Goal: Task Accomplishment & Management: Complete application form

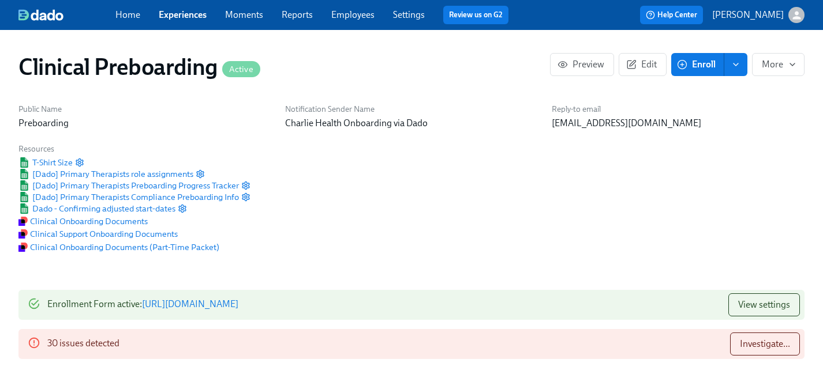
click at [183, 10] on link "Experiences" at bounding box center [183, 14] width 48 height 11
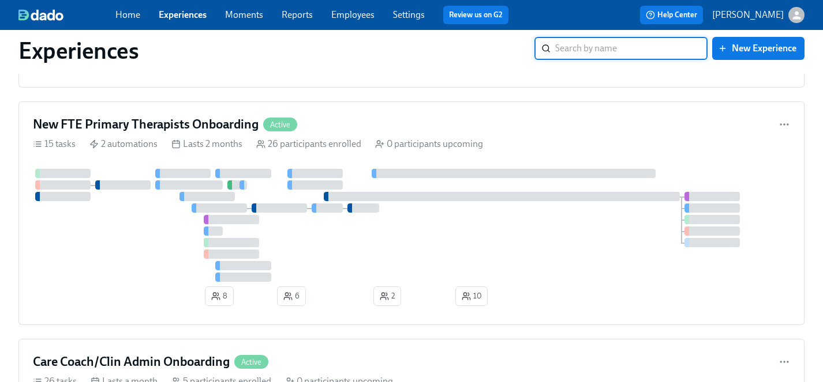
scroll to position [4508, 0]
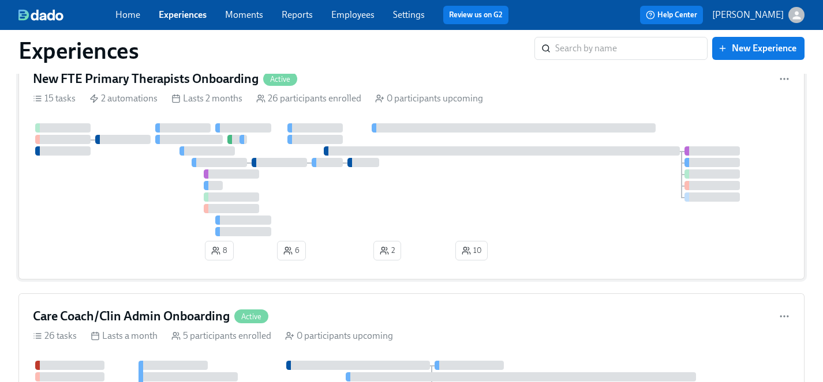
click at [132, 207] on div at bounding box center [411, 179] width 757 height 113
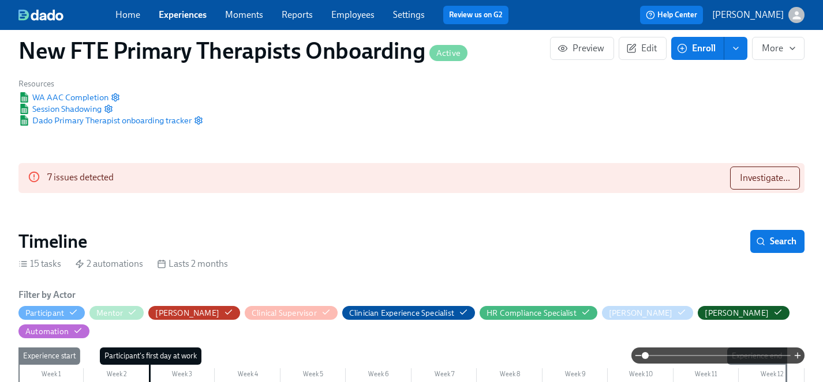
scroll to position [64, 0]
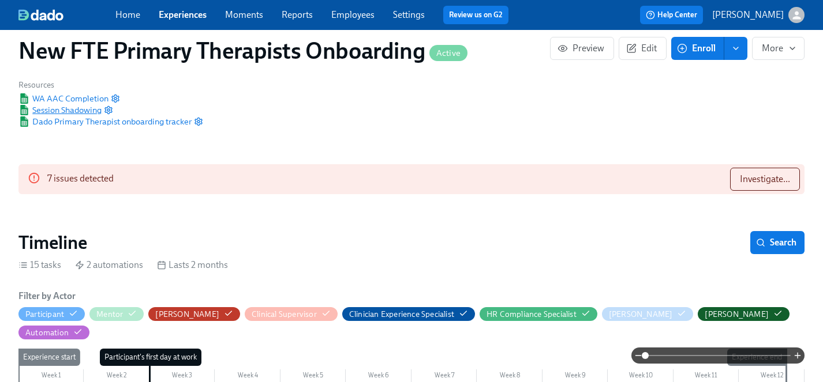
click at [85, 109] on span "Session Shadowing" at bounding box center [59, 110] width 83 height 12
click at [109, 110] on icon "button" at bounding box center [108, 110] width 9 height 9
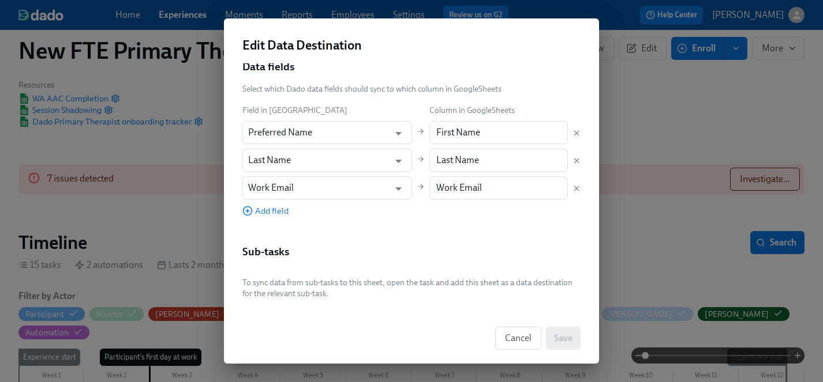
scroll to position [0, 0]
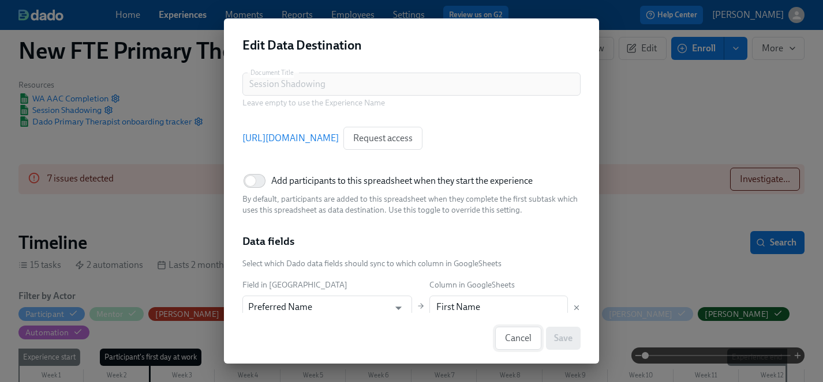
click at [523, 345] on button "Cancel" at bounding box center [518, 338] width 46 height 23
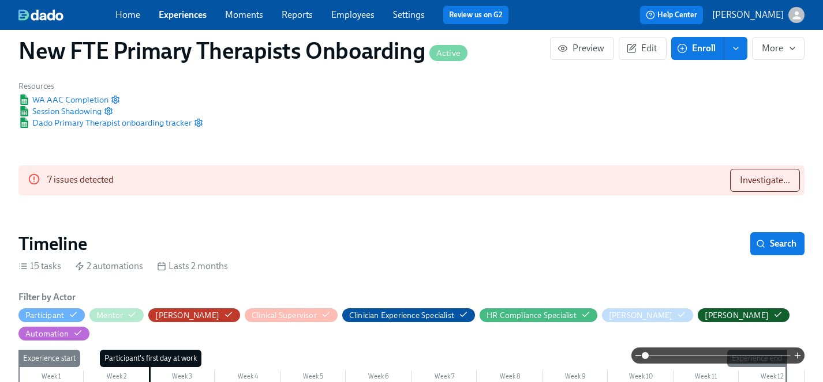
scroll to position [49, 0]
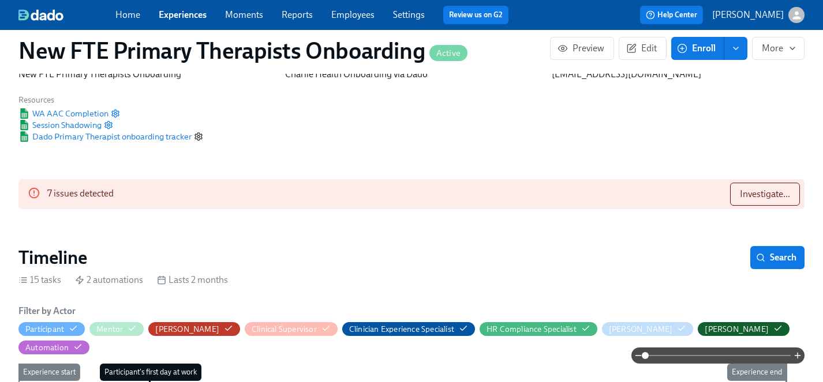
click at [200, 135] on icon "button" at bounding box center [198, 136] width 9 height 9
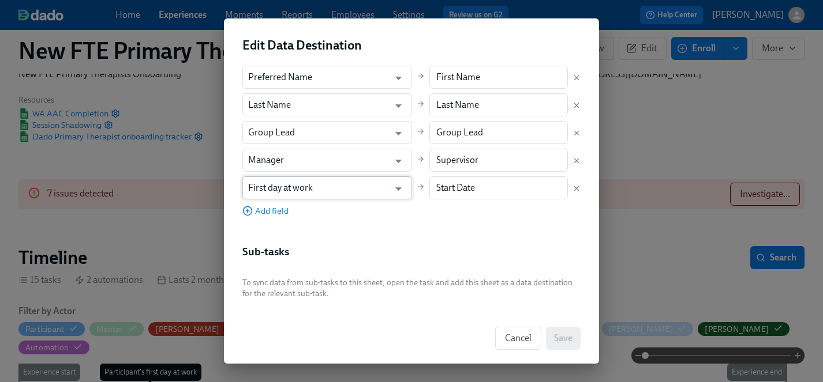
scroll to position [6, 0]
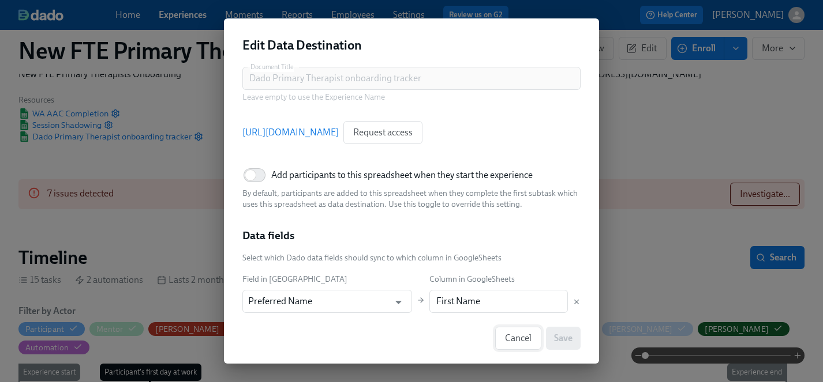
click at [509, 338] on span "Cancel" at bounding box center [518, 339] width 27 height 12
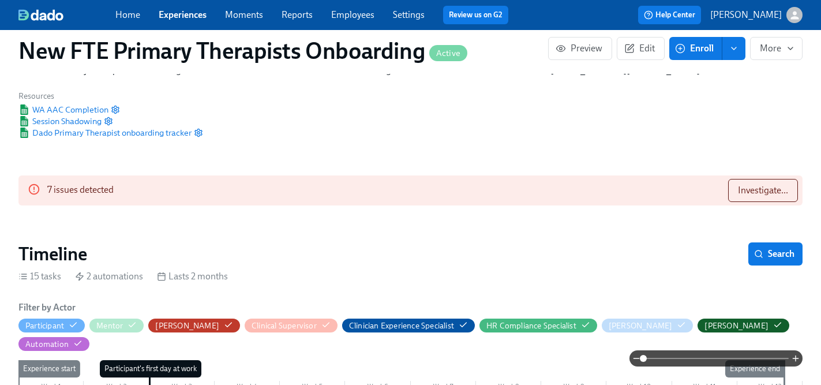
scroll to position [20, 0]
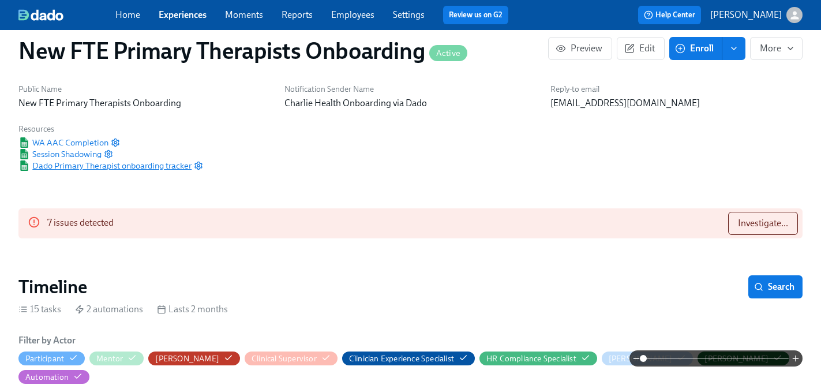
click at [94, 168] on span "Dado Primary Therapist onboarding tracker" at bounding box center [104, 166] width 173 height 12
click at [201, 167] on icon "button" at bounding box center [198, 165] width 9 height 9
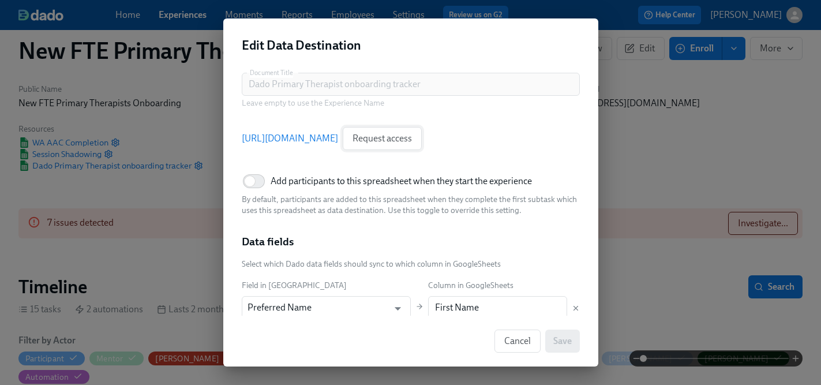
click at [412, 141] on span "Request access" at bounding box center [381, 139] width 59 height 12
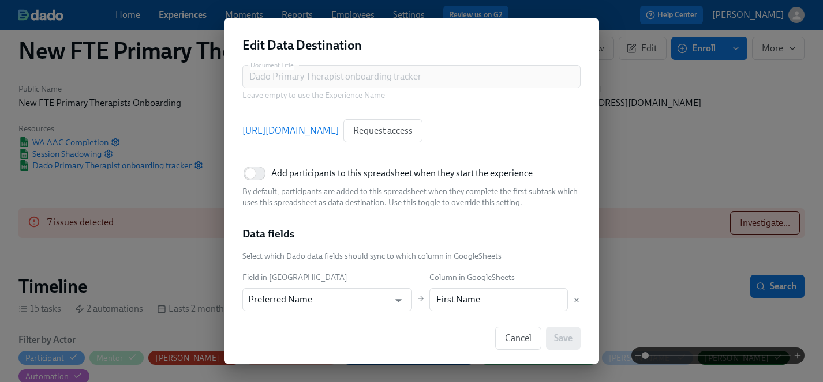
scroll to position [0, 0]
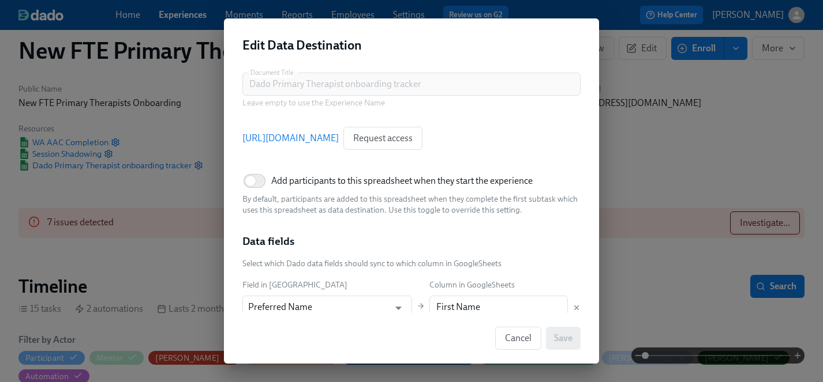
click at [339, 136] on link "https://docs.google.com/spreadsheets/d/1a8pFiy9A5RxeLaNJKfCmuwW036pDicDlZ8RBKLu…" at bounding box center [290, 138] width 96 height 13
click at [514, 335] on span "Cancel" at bounding box center [518, 339] width 27 height 12
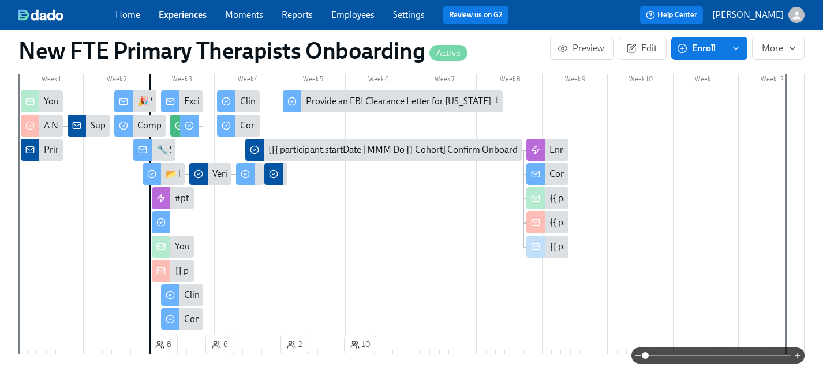
scroll to position [358, 0]
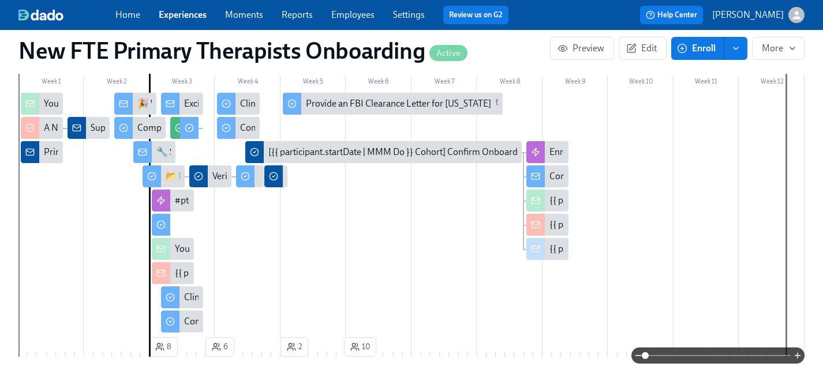
click at [89, 117] on div "Supervisor confirmed!" at bounding box center [88, 128] width 42 height 22
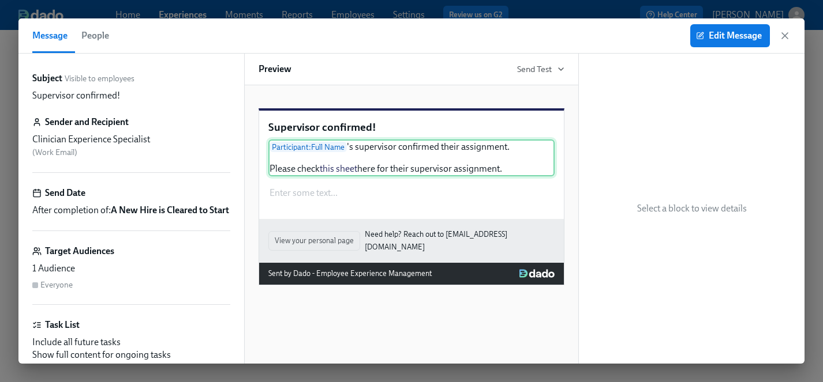
click at [325, 177] on div "Participant : Full Name 's supervisor confirmed their assignment. Please check …" at bounding box center [411, 158] width 286 height 37
click at [321, 177] on div "Participant : Full Name 's supervisor confirmed their assignment. Please check …" at bounding box center [411, 158] width 286 height 37
click at [335, 177] on div "Participant : Full Name 's supervisor confirmed their assignment. Please check …" at bounding box center [411, 158] width 286 height 37
click at [719, 43] on button "Edit Message" at bounding box center [730, 35] width 80 height 23
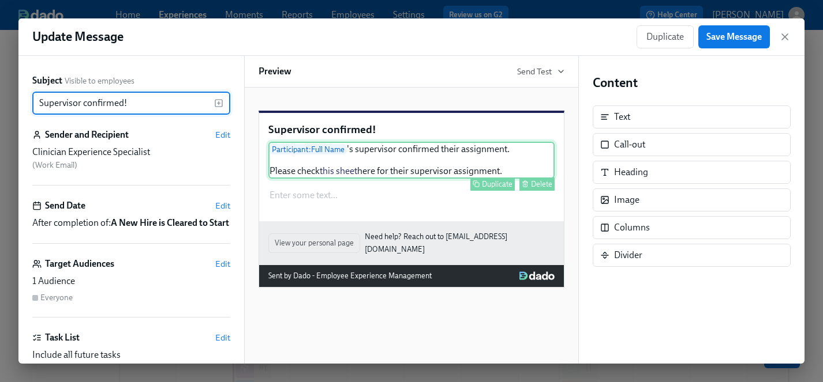
click at [350, 179] on div "Participant : Full Name 's supervisor confirmed their assignment. Please check …" at bounding box center [411, 160] width 286 height 37
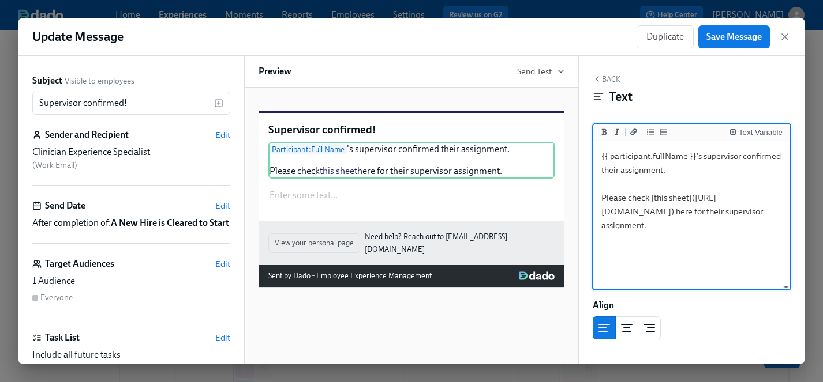
drag, startPoint x: 736, startPoint y: 253, endPoint x: 606, endPoint y: 212, distance: 136.6
click at [606, 212] on textarea "{{ participant.fullName }}'s supervisor confirmed their assignment. Please chec…" at bounding box center [691, 216] width 192 height 145
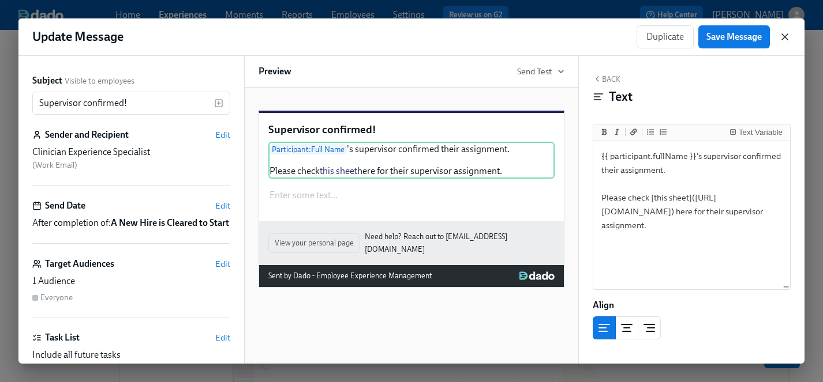
click at [784, 34] on icon "button" at bounding box center [785, 37] width 12 height 12
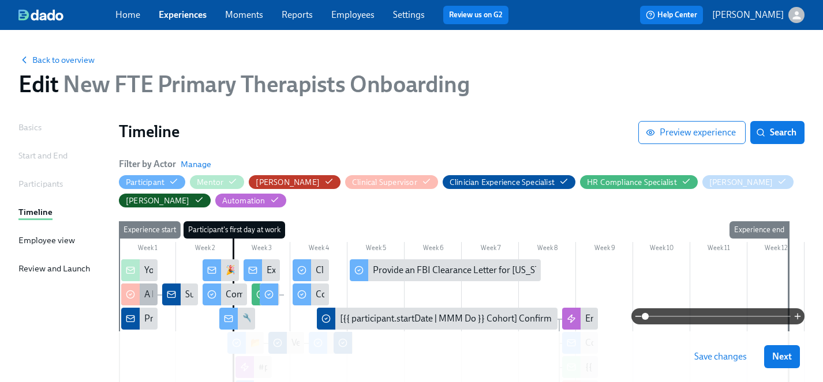
click at [141, 291] on div "A New Hire is Cleared to Start" at bounding box center [139, 295] width 36 height 22
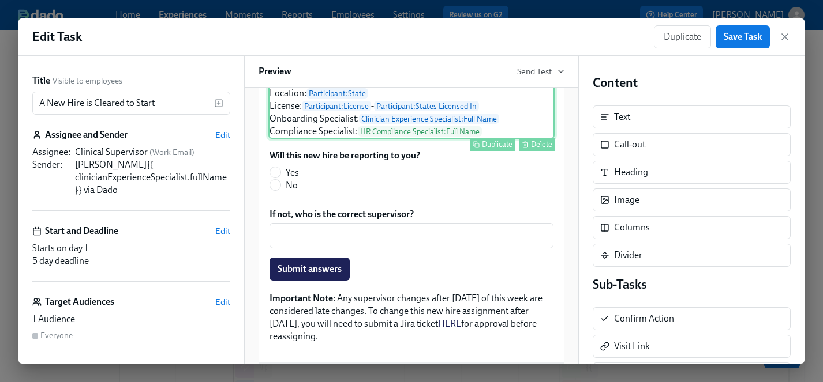
scroll to position [238, 0]
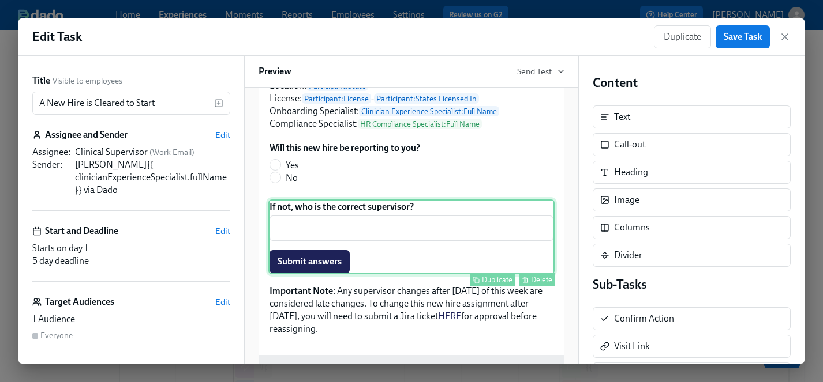
click at [392, 239] on div "If not, who is the correct supervisor? ​ Submit answers Duplicate Delete" at bounding box center [411, 237] width 286 height 75
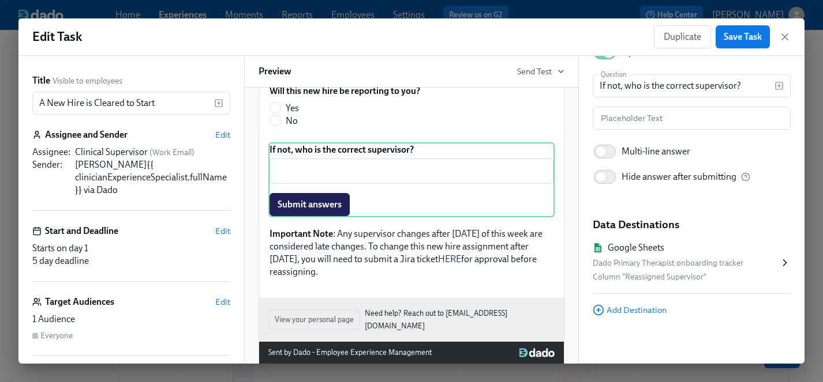
scroll to position [116, 0]
click at [643, 276] on div "Column "Reassigned Supervisor"" at bounding box center [685, 276] width 186 height 14
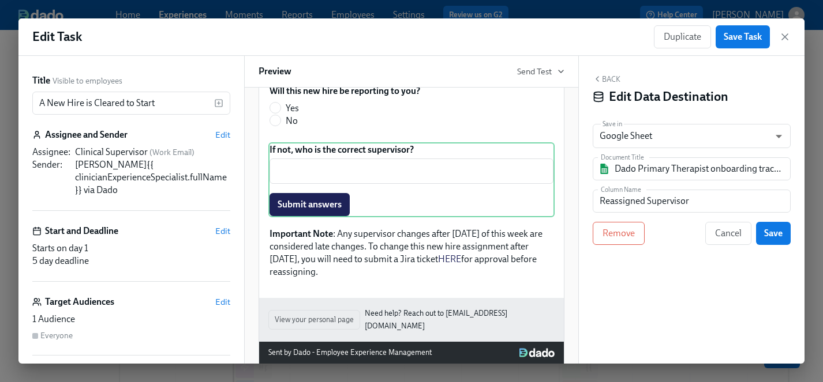
scroll to position [0, 0]
click at [688, 170] on input "Dado Primary Therapist onboarding tracker" at bounding box center [699, 168] width 170 height 23
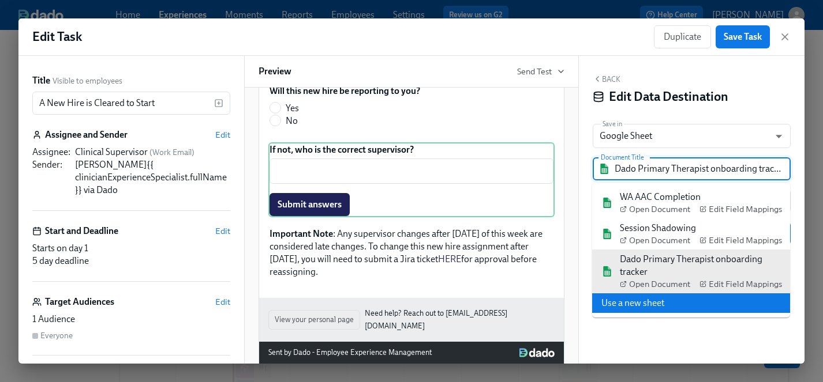
click at [694, 340] on div "Back Edit Data Destination Save in Google Sheet GOOGLE_SHEET ​ Document Title D…" at bounding box center [692, 210] width 226 height 308
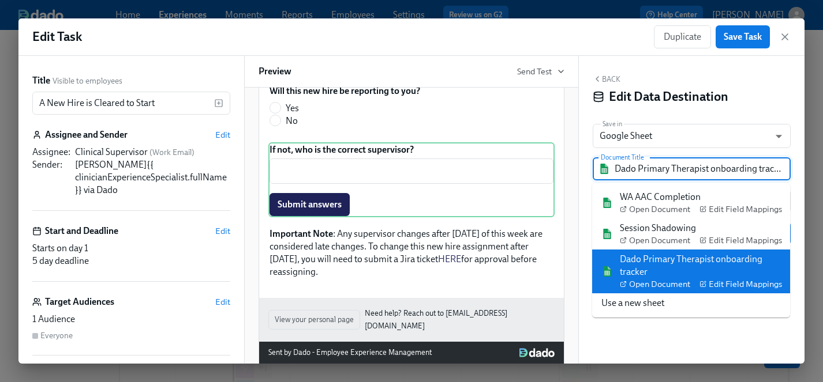
click at [704, 168] on input "Dado Primary Therapist onboarding tracker" at bounding box center [699, 168] width 170 height 23
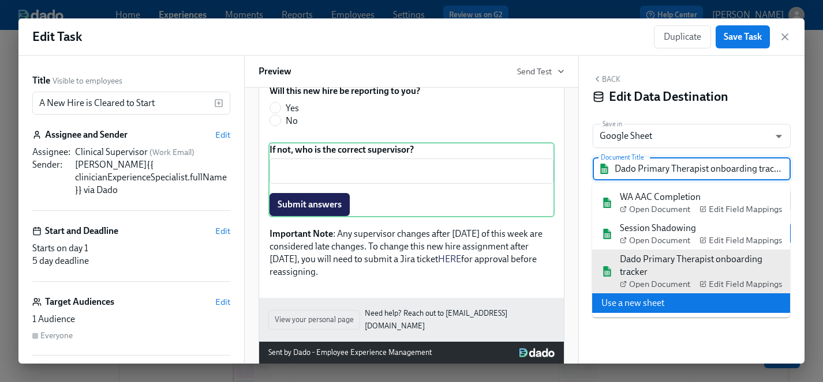
click at [630, 301] on li "Use a new sheet" at bounding box center [691, 304] width 198 height 20
type input "Dado - New FTE Primary Therapists Onboarding"
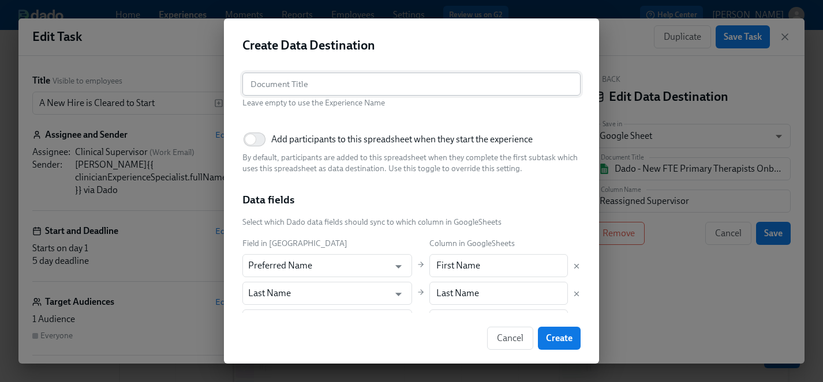
click at [299, 87] on input "text" at bounding box center [411, 84] width 338 height 23
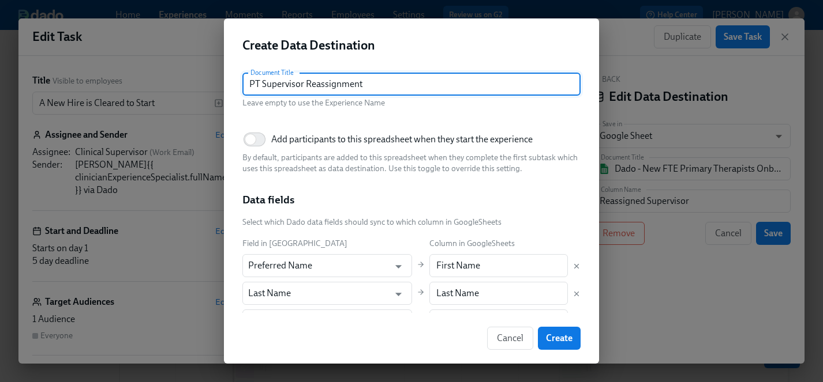
type input "PT Supervisor Reassignment"
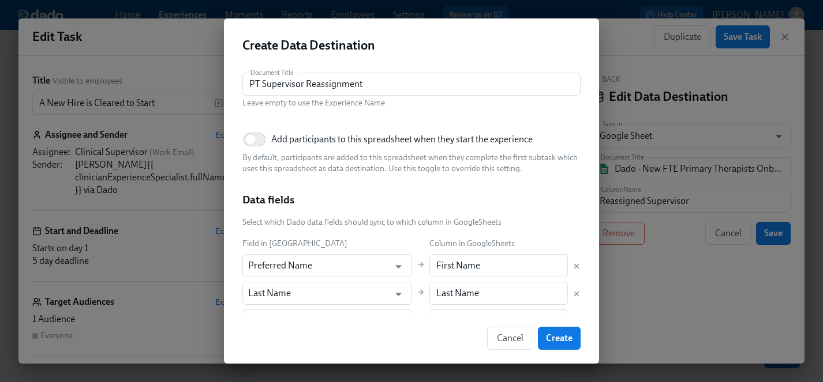
click at [361, 115] on div "Document Title PT Supervisor Reassignment Document Title Leave empty to use the…" at bounding box center [411, 267] width 338 height 388
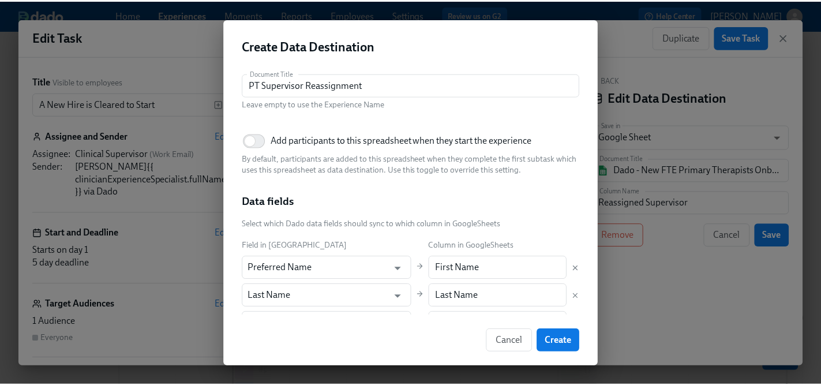
scroll to position [224, 0]
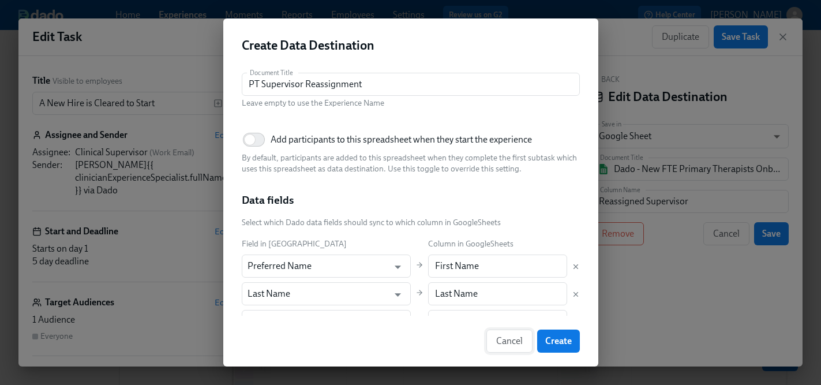
click at [510, 343] on span "Cancel" at bounding box center [509, 341] width 27 height 12
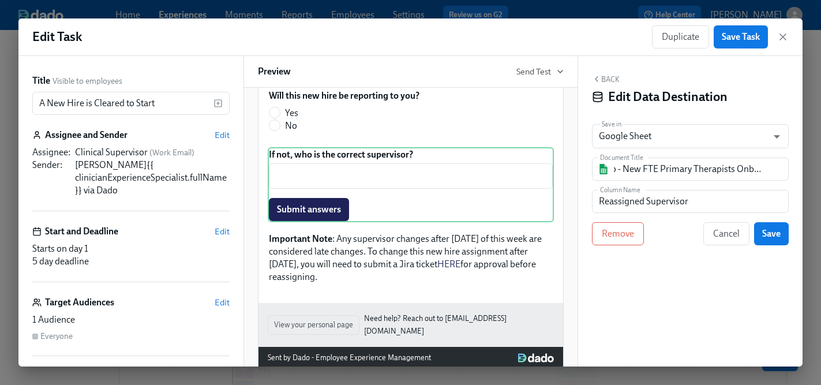
scroll to position [0, 0]
drag, startPoint x: 602, startPoint y: 31, endPoint x: 560, endPoint y: 33, distance: 42.8
click at [560, 33] on div "Edit Task Duplicate Save Task" at bounding box center [410, 36] width 784 height 37
click at [641, 138] on body "Home Experiences Moments Reports Employees Settings Review us on G2 Help Center…" at bounding box center [410, 305] width 821 height 610
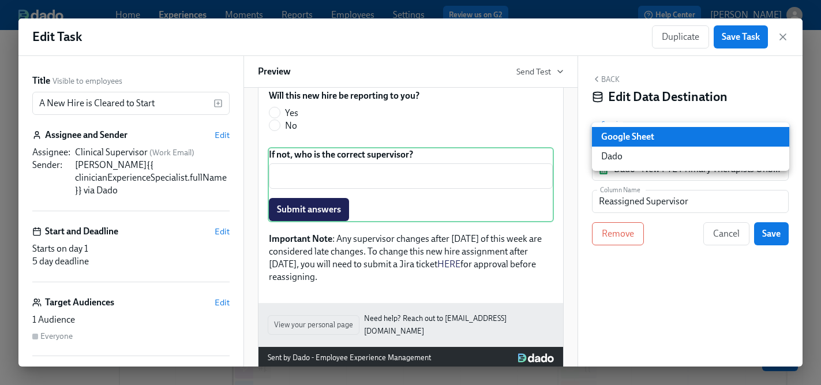
click at [630, 137] on li "Google Sheet" at bounding box center [690, 137] width 197 height 20
click at [661, 136] on body "Home Experiences Moments Reports Employees Settings Review us on G2 Help Center…" at bounding box center [410, 305] width 821 height 610
click at [616, 156] on li "Dado" at bounding box center [690, 157] width 197 height 20
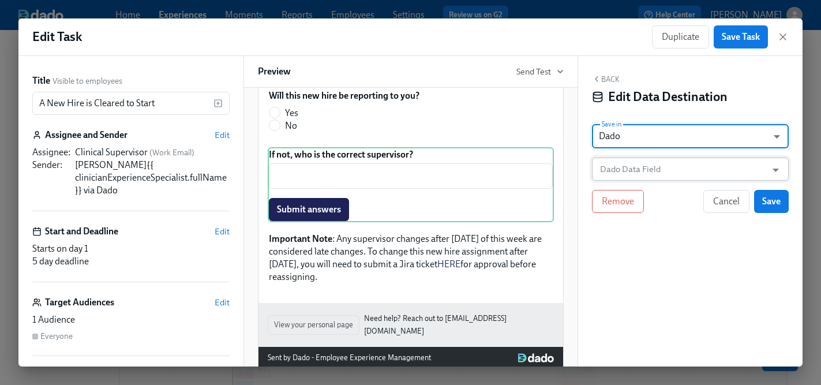
click at [633, 172] on input "Dado Data Field" at bounding box center [682, 168] width 169 height 23
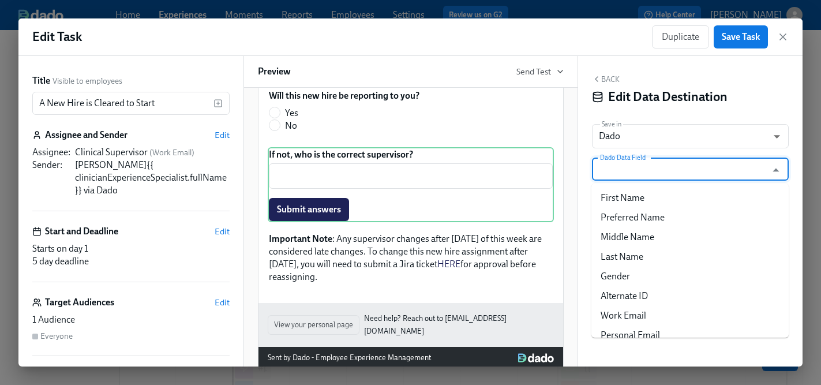
click at [584, 182] on div "Back Edit Data Destination Save in Dado USER_PROFILE ​ Dado Data Field Dado Dat…" at bounding box center [690, 211] width 225 height 310
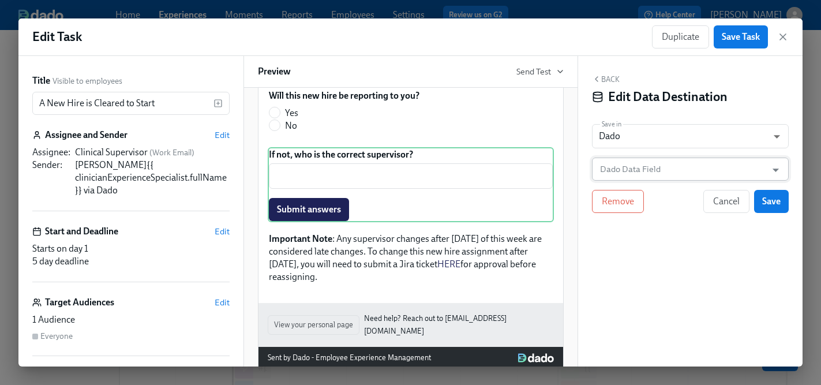
click at [655, 175] on input "Dado Data Field" at bounding box center [682, 168] width 169 height 23
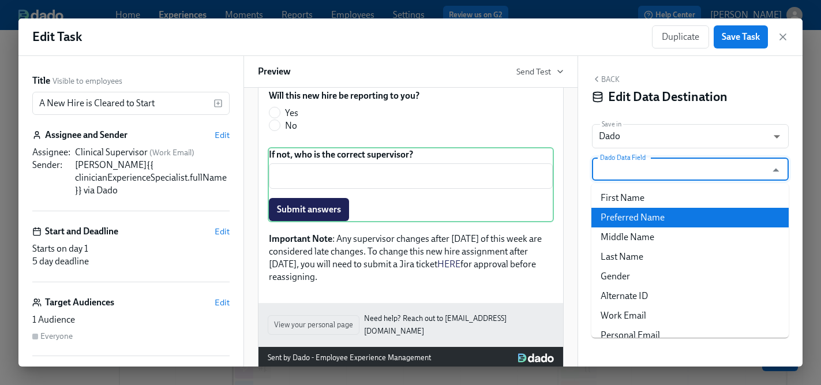
click at [590, 217] on div "Back Edit Data Destination Save in Dado USER_PROFILE ​ Dado Data Field Dado Dat…" at bounding box center [690, 211] width 225 height 310
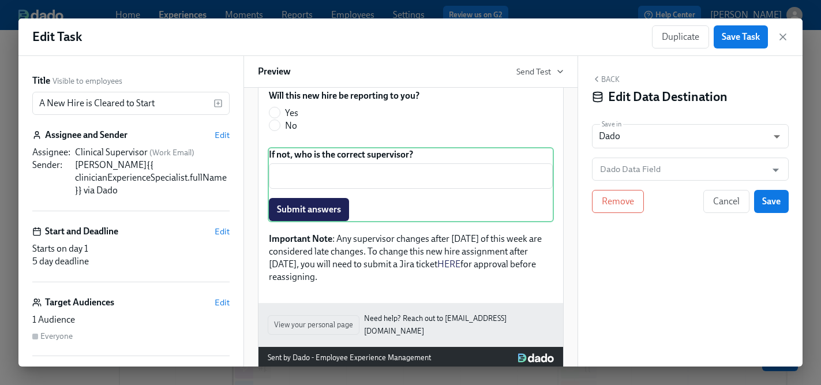
click at [632, 262] on div "Back Edit Data Destination Save in Dado USER_PROFILE ​ Dado Data Field Dado Dat…" at bounding box center [690, 211] width 225 height 310
click at [638, 135] on body "Home Experiences Moments Reports Employees Settings Review us on G2 Help Center…" at bounding box center [410, 305] width 821 height 610
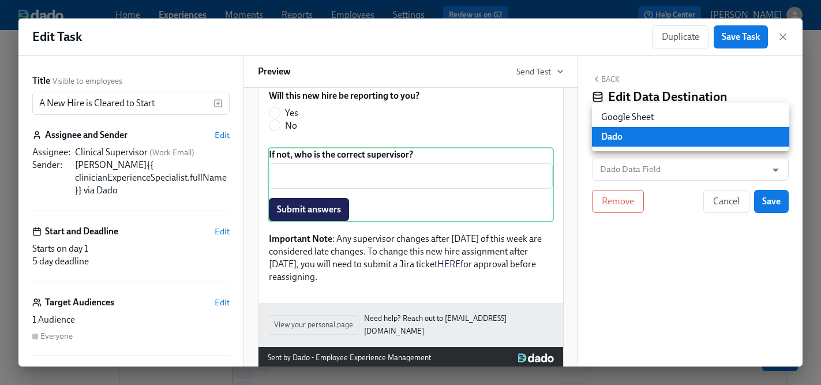
click at [636, 113] on li "Google Sheet" at bounding box center [690, 117] width 197 height 20
type input "GOOGLE_SHEET"
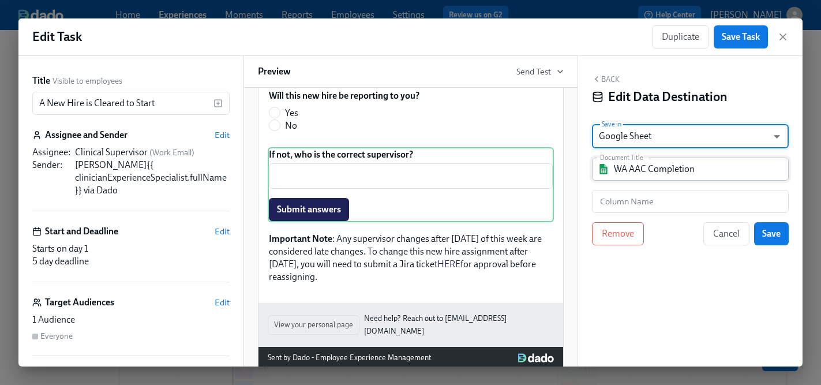
click at [644, 163] on input "WA AAC Completion" at bounding box center [698, 168] width 169 height 23
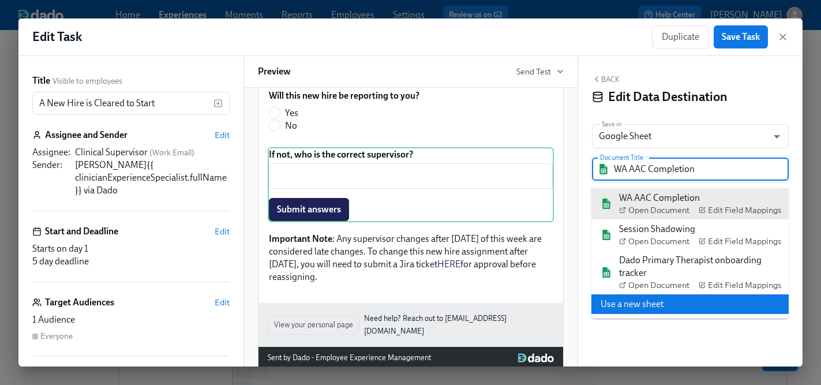
click at [638, 303] on li "Use a new sheet" at bounding box center [689, 304] width 197 height 20
type input "Dado - New FTE Primary Therapists Onboarding"
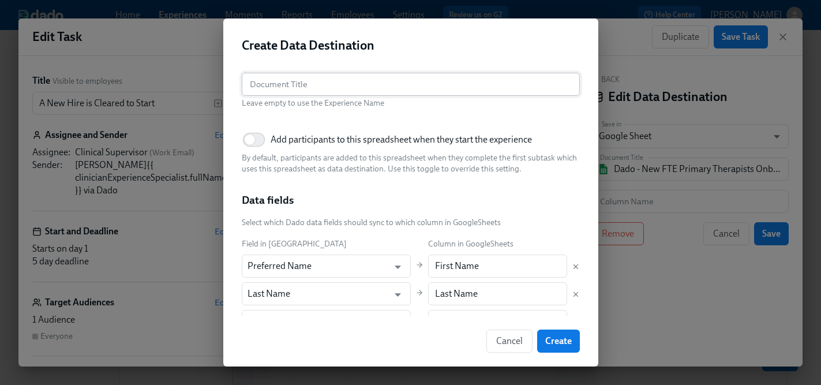
click at [326, 87] on input "text" at bounding box center [411, 84] width 338 height 23
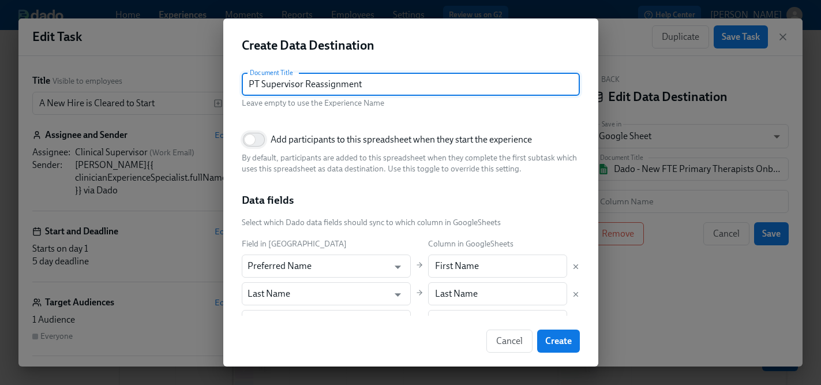
type input "PT Supervisor Reassignment"
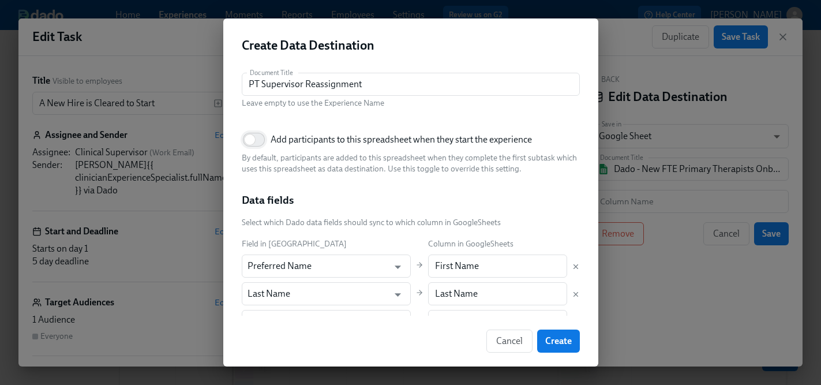
click at [260, 138] on input "Add participants to this spreadsheet when they start the experience" at bounding box center [250, 139] width 76 height 25
checkbox input "true"
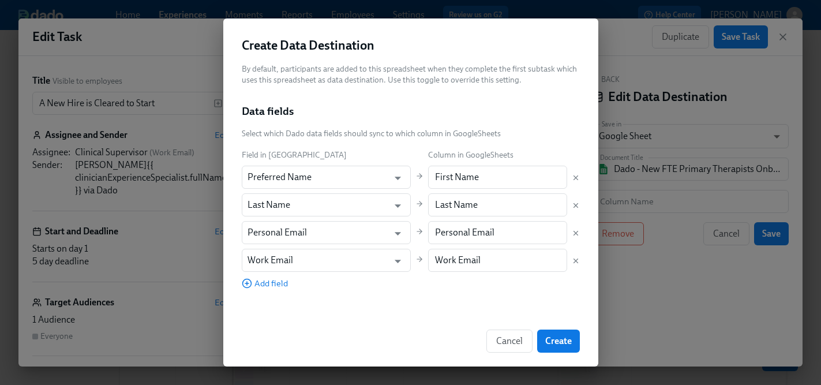
scroll to position [91, 0]
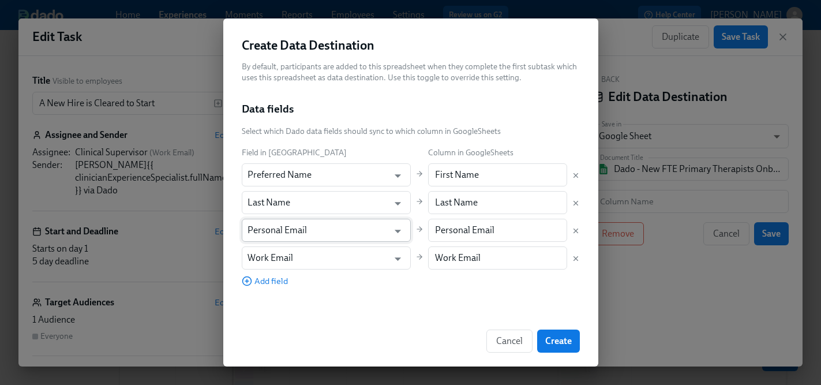
click at [354, 228] on input "Personal Email" at bounding box center [317, 230] width 141 height 23
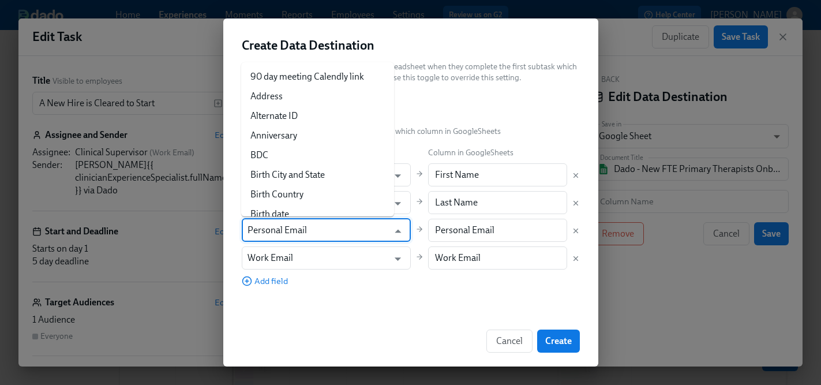
scroll to position [1408, 0]
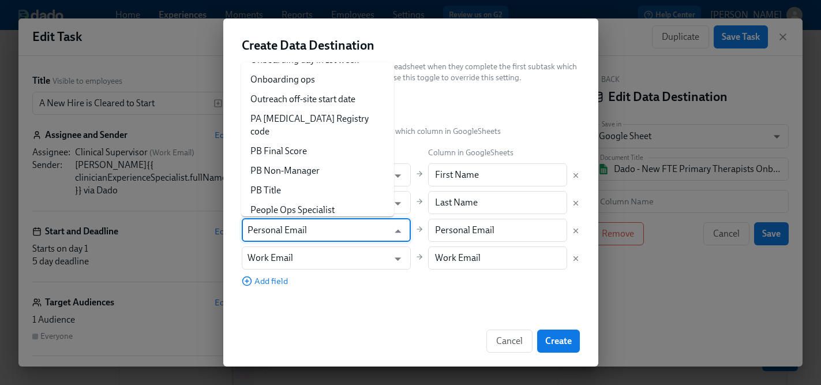
click at [348, 306] on div "Document Title PT Supervisor Reassignment Document Title Leave empty to use the…" at bounding box center [411, 176] width 338 height 388
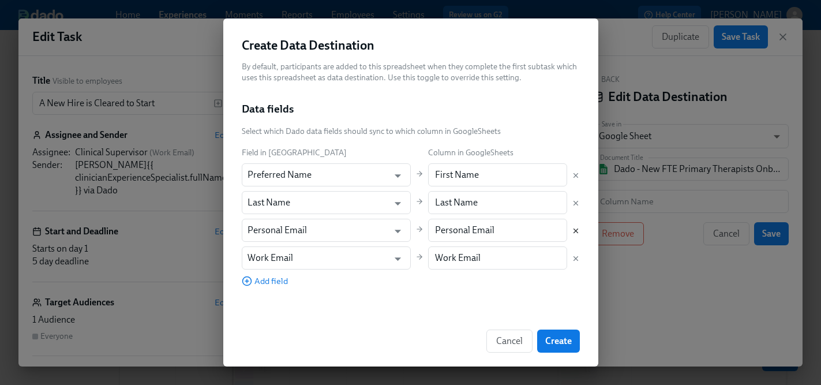
click at [576, 231] on icon "Delete mapping" at bounding box center [576, 231] width 8 height 8
type input "Work Email"
click at [271, 253] on span "Add field" at bounding box center [265, 253] width 46 height 12
click at [275, 261] on input "text" at bounding box center [317, 257] width 141 height 23
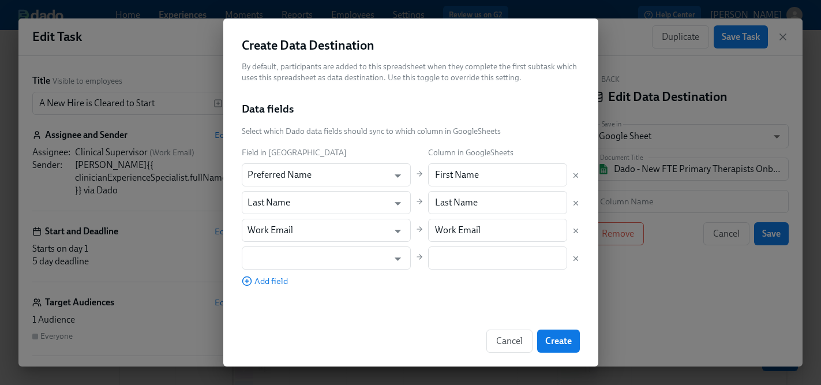
click at [344, 303] on div "Document Title PT Supervisor Reassignment Document Title Leave empty to use the…" at bounding box center [411, 176] width 338 height 388
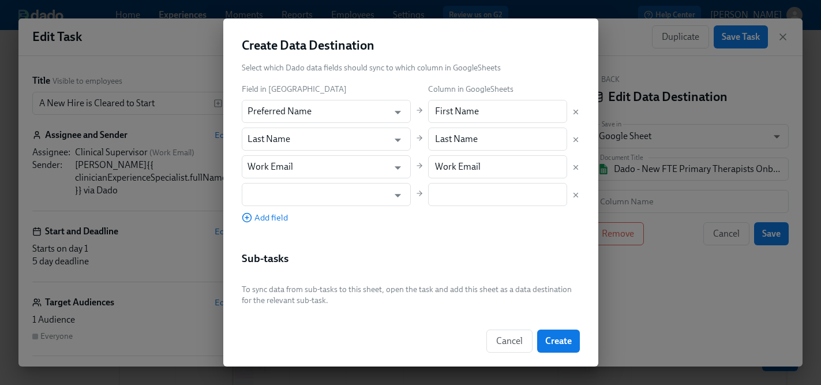
scroll to position [159, 0]
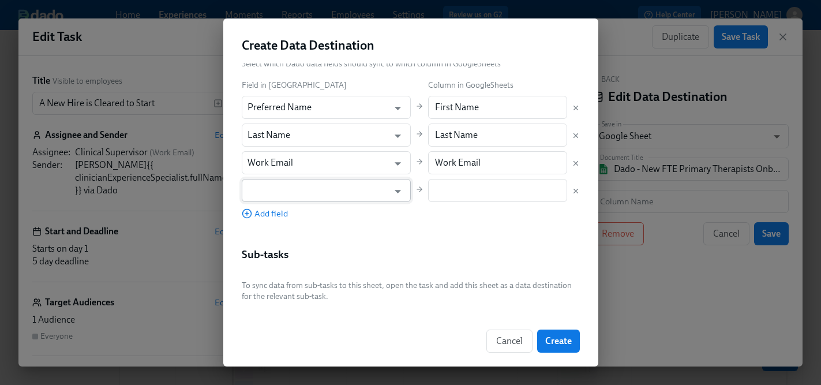
click at [352, 187] on input "text" at bounding box center [317, 190] width 141 height 23
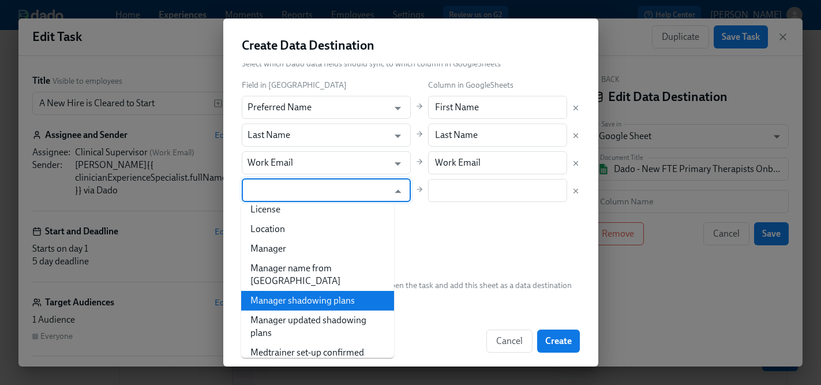
scroll to position [922, 0]
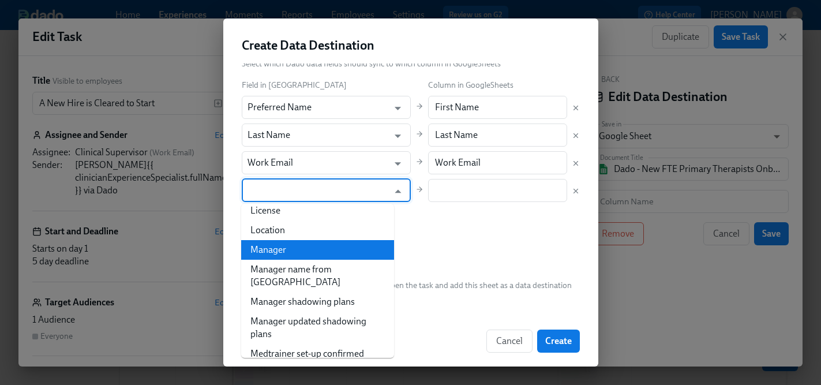
click at [267, 251] on li "Manager" at bounding box center [317, 250] width 153 height 20
type input "Manager"
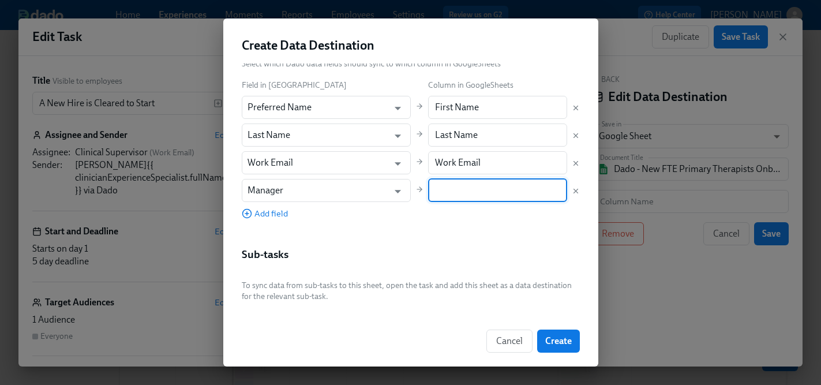
click at [446, 191] on input "text" at bounding box center [497, 190] width 139 height 23
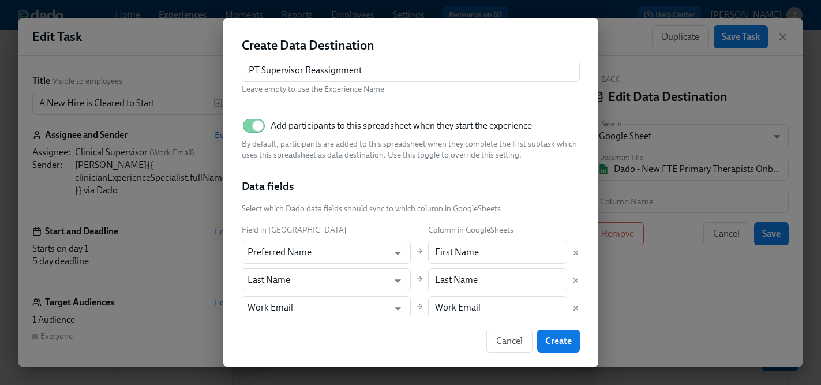
scroll to position [0, 0]
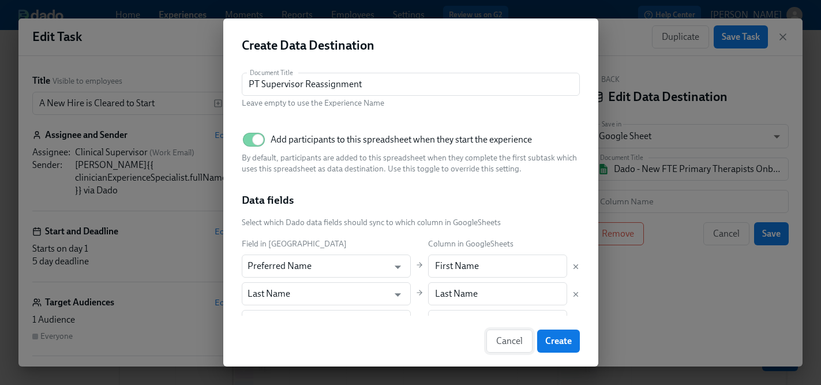
click at [511, 341] on span "Cancel" at bounding box center [509, 341] width 27 height 12
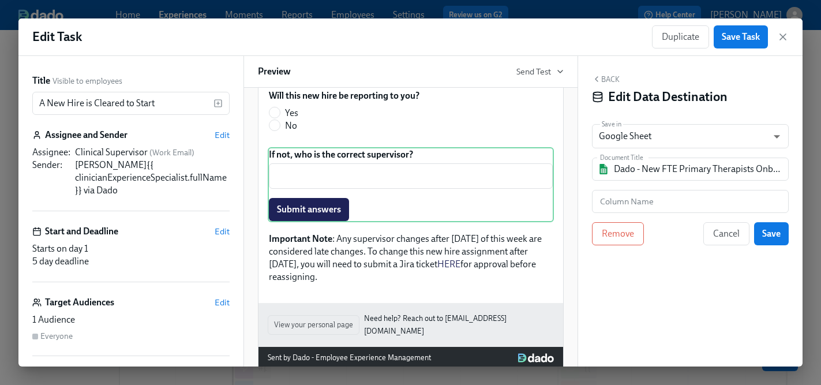
click at [628, 306] on div "Back Edit Data Destination Save in Google Sheet GOOGLE_SHEET ​ Document Title D…" at bounding box center [690, 211] width 225 height 310
click at [787, 32] on icon "button" at bounding box center [783, 37] width 12 height 12
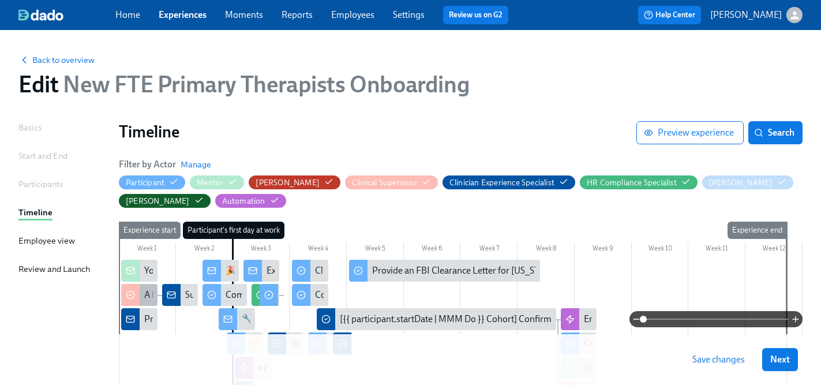
click at [147, 294] on div "A New Hire is Cleared to Start" at bounding box center [201, 294] width 115 height 13
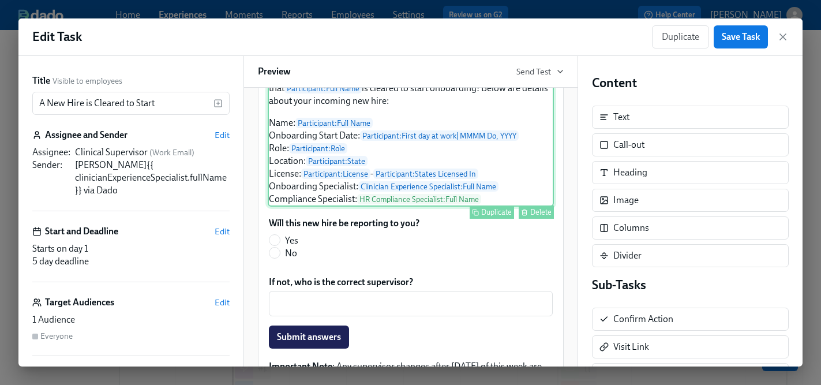
scroll to position [235, 0]
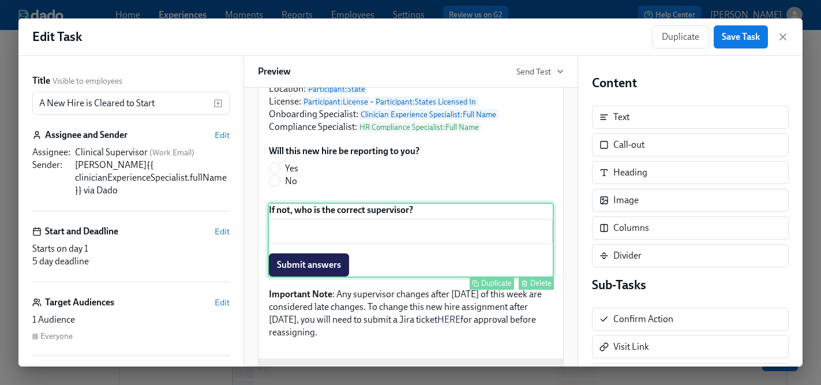
click at [432, 259] on div "If not, who is the correct supervisor? ​ Submit answers Duplicate Delete" at bounding box center [411, 239] width 286 height 75
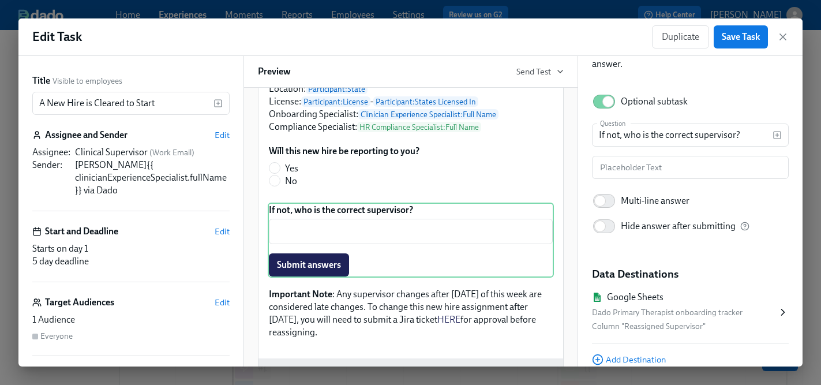
scroll to position [114, 0]
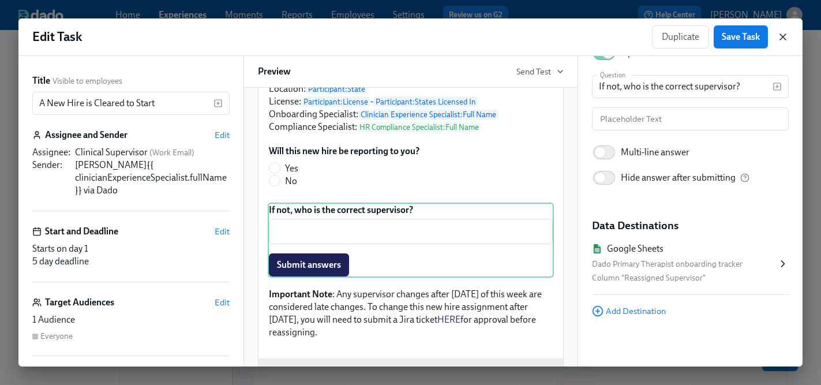
click at [785, 36] on icon "button" at bounding box center [783, 37] width 12 height 12
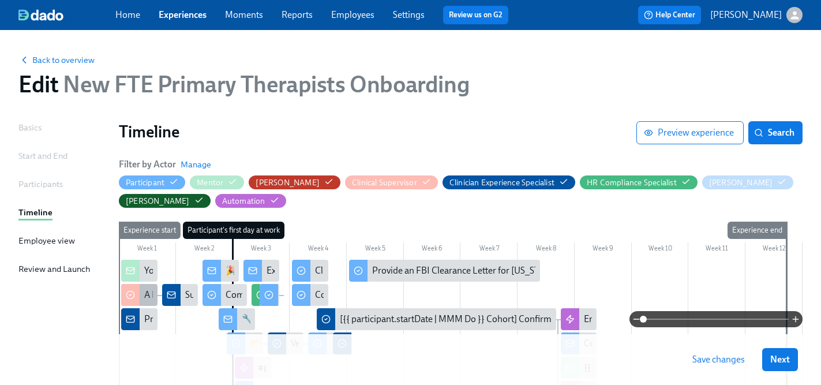
click at [147, 296] on div "A New Hire is Cleared to Start" at bounding box center [201, 294] width 115 height 13
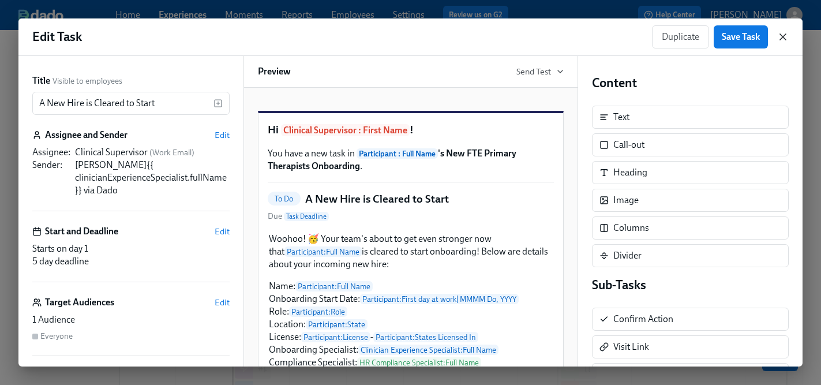
click at [779, 40] on icon "button" at bounding box center [783, 37] width 12 height 12
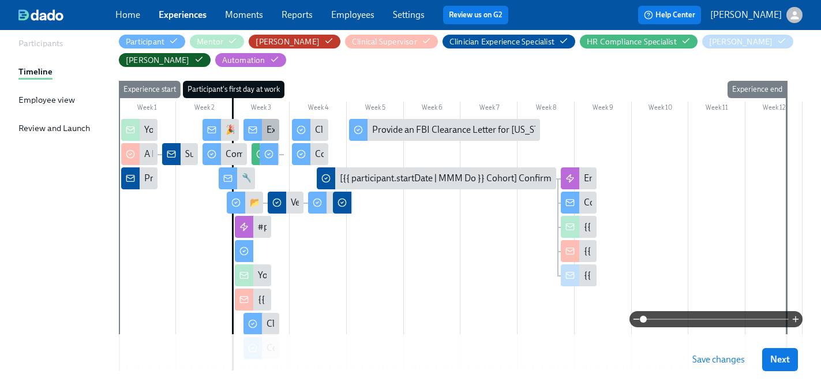
scroll to position [142, 0]
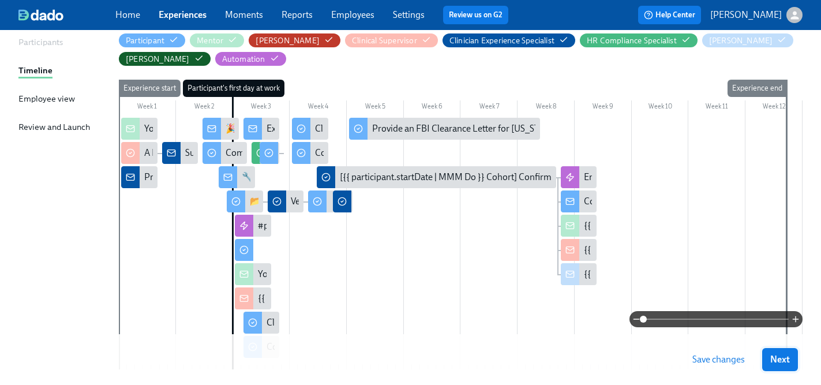
click at [771, 358] on span "Next" at bounding box center [780, 360] width 20 height 12
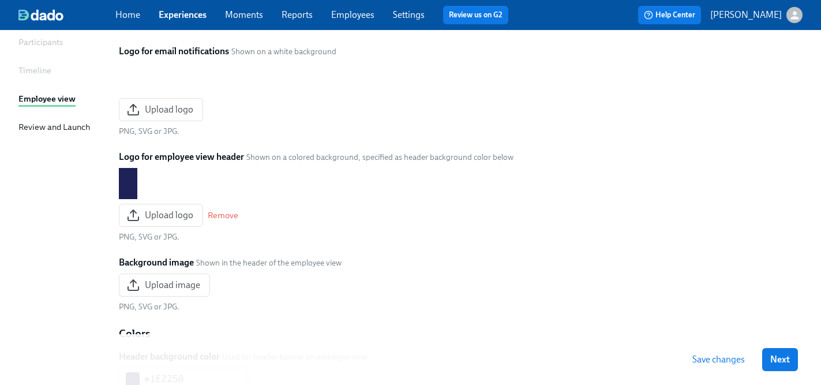
click at [772, 361] on span "Next" at bounding box center [780, 360] width 20 height 12
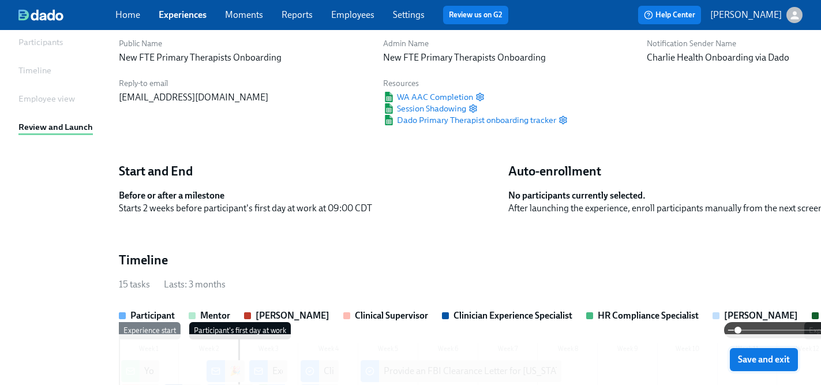
click at [759, 360] on span "Save and exit" at bounding box center [764, 360] width 52 height 12
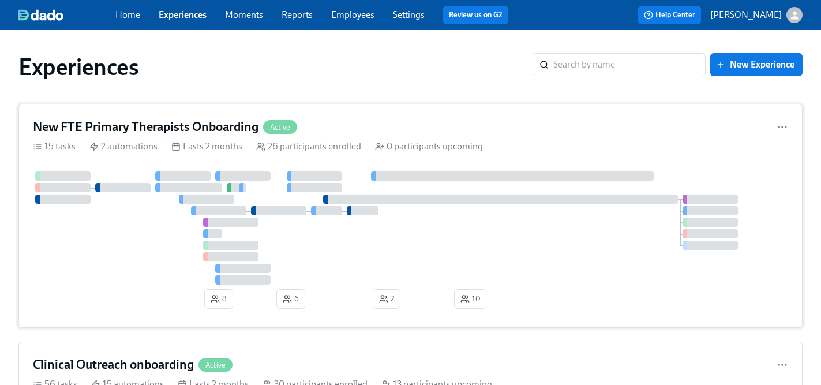
click at [94, 234] on div at bounding box center [410, 227] width 755 height 113
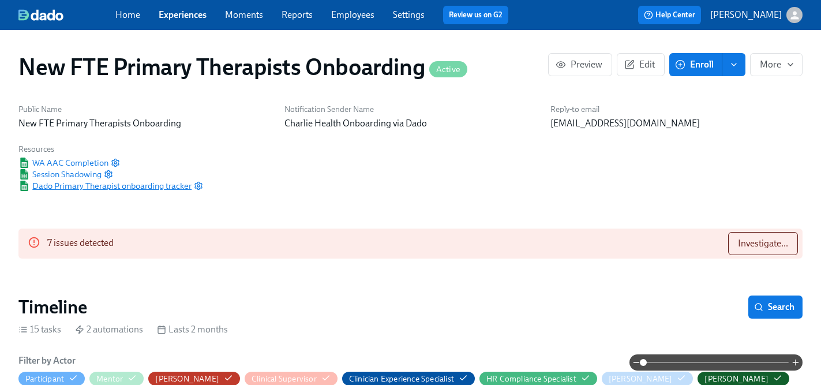
scroll to position [0, 2251]
click at [99, 186] on span "Dado Primary Therapist onboarding tracker" at bounding box center [104, 186] width 173 height 12
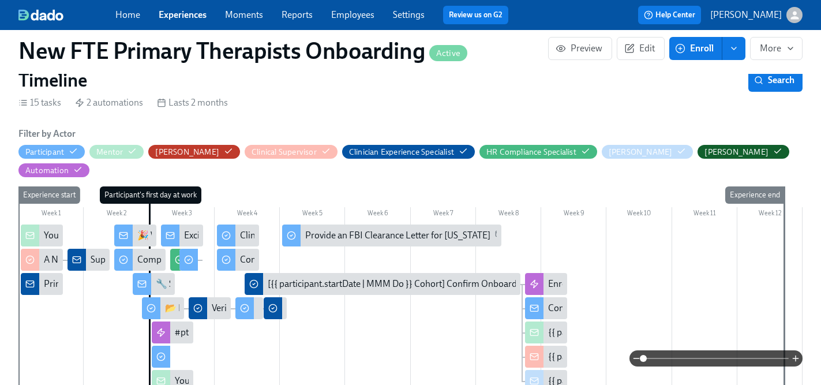
scroll to position [231, 0]
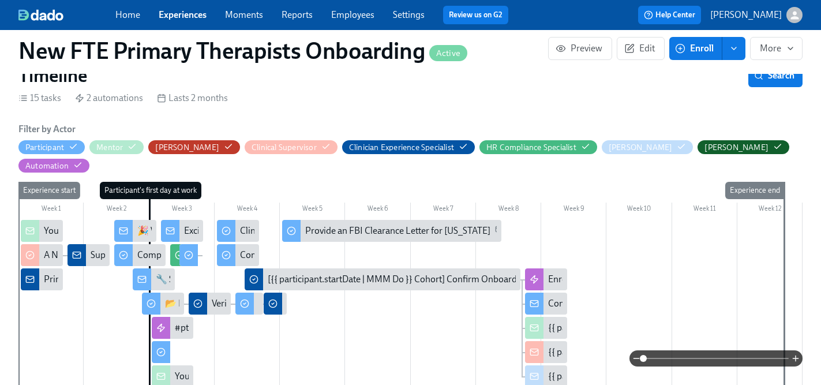
click at [95, 249] on div "Supervisor confirmed!" at bounding box center [135, 255] width 88 height 13
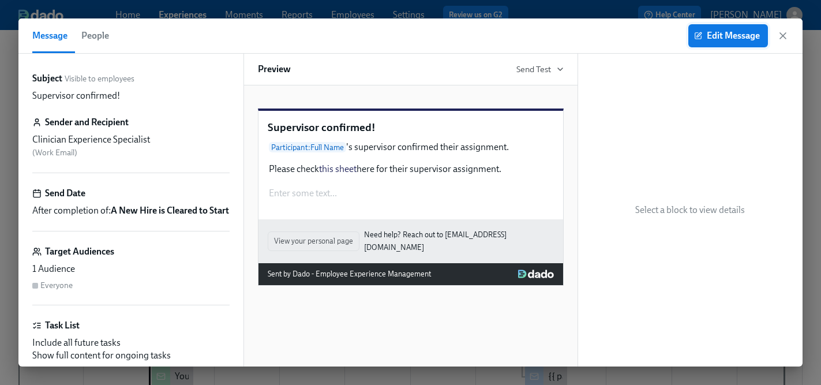
click at [714, 36] on span "Edit Message" at bounding box center [727, 36] width 63 height 12
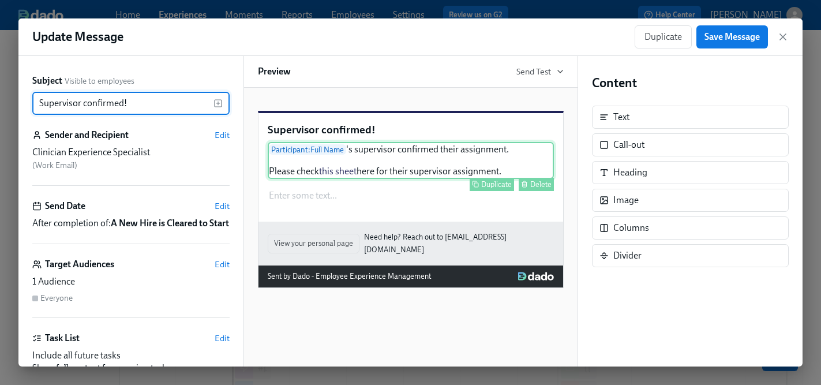
click at [351, 179] on div "Participant : Full Name 's supervisor confirmed their assignment. Please check …" at bounding box center [411, 160] width 286 height 37
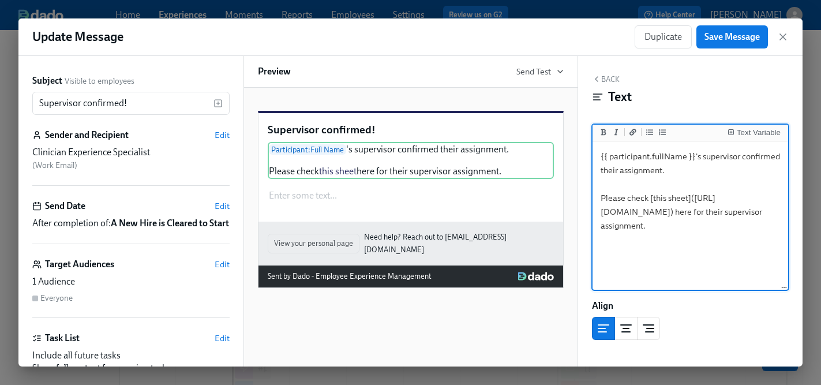
drag, startPoint x: 737, startPoint y: 254, endPoint x: 605, endPoint y: 213, distance: 138.9
click at [605, 213] on textarea "{{ participant.fullName }}'s supervisor confirmed their assignment. Please chec…" at bounding box center [691, 216] width 192 height 145
type textarea "{{ participant.fullName }}'s supervisor confirmed their assignment. Please chec…"
click at [735, 36] on span "Save Message" at bounding box center [731, 37] width 55 height 12
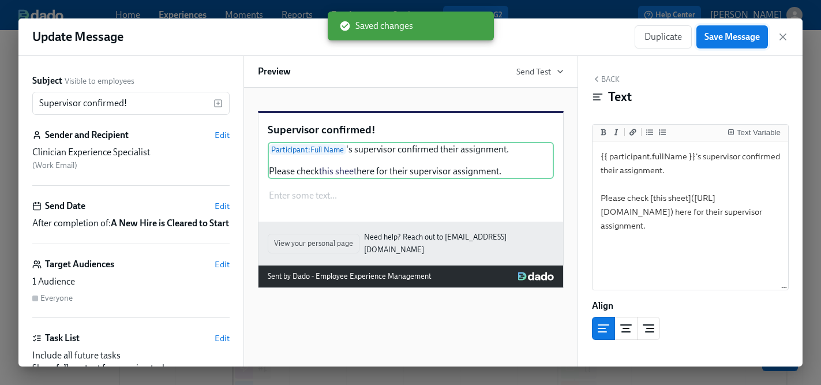
click at [745, 35] on span "Save Message" at bounding box center [731, 37] width 55 height 12
click at [778, 37] on icon "button" at bounding box center [783, 37] width 12 height 12
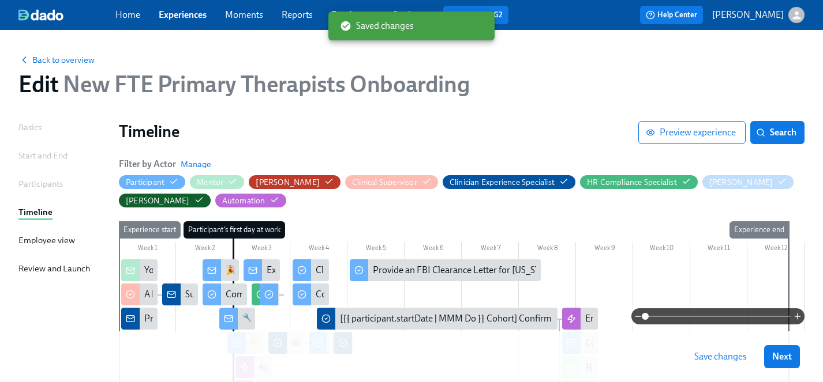
click at [711, 362] on button "Save changes" at bounding box center [720, 357] width 69 height 23
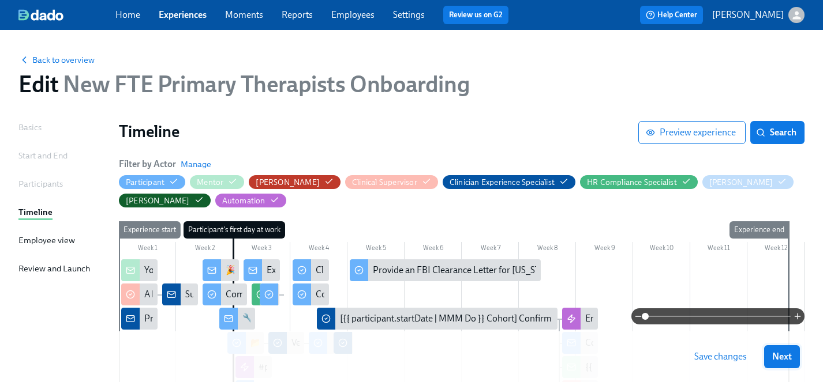
click at [776, 356] on span "Next" at bounding box center [782, 357] width 20 height 12
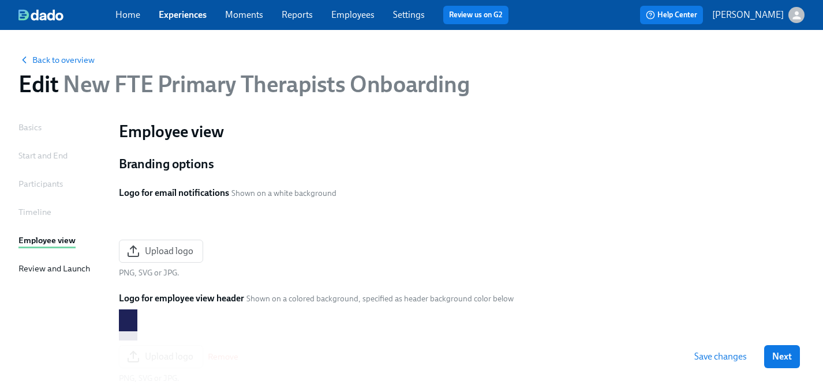
click at [776, 356] on span "Next" at bounding box center [782, 357] width 20 height 12
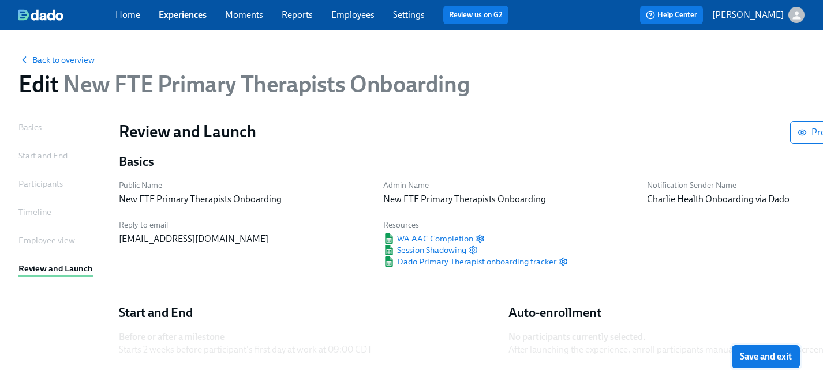
click at [773, 355] on span "Save and exit" at bounding box center [766, 357] width 52 height 12
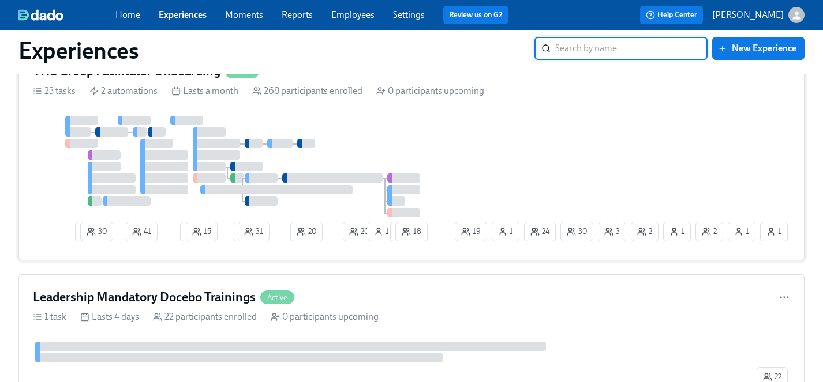
scroll to position [4146, 0]
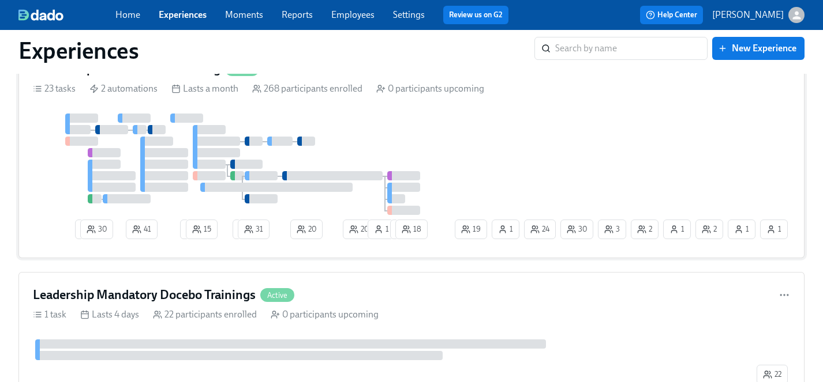
click at [457, 147] on div "3 30 41 2 15 2 31 20 20 1 1 3 2 2 30 1 1 24 19 1 1 18" at bounding box center [411, 179] width 757 height 130
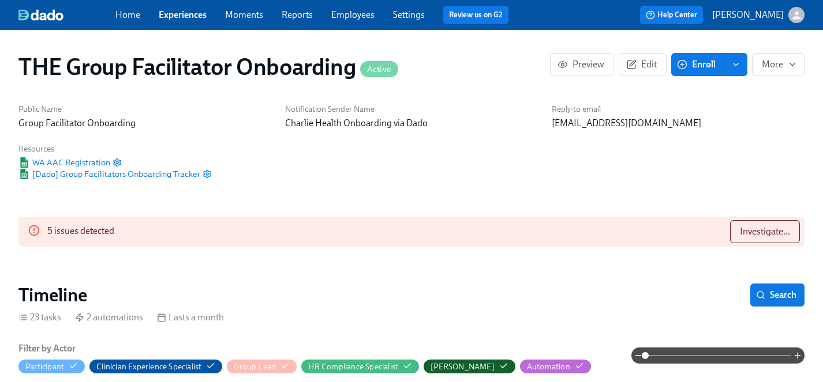
click at [181, 14] on link "Experiences" at bounding box center [183, 14] width 48 height 11
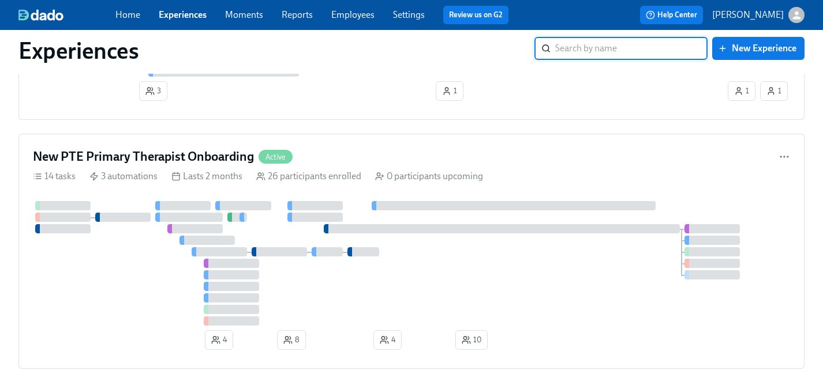
scroll to position [5988, 0]
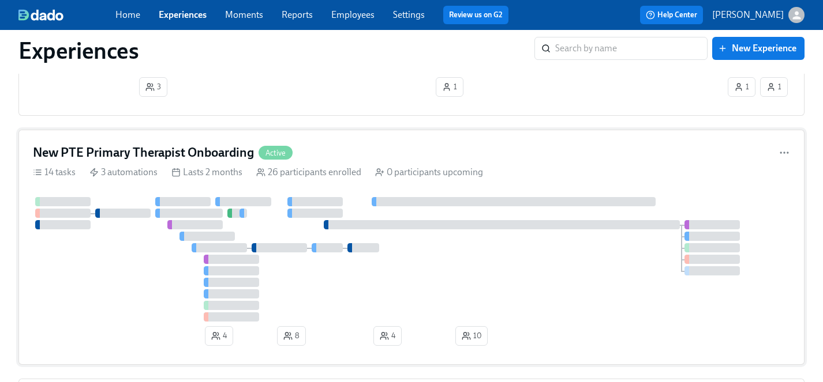
click at [128, 284] on div at bounding box center [411, 259] width 757 height 125
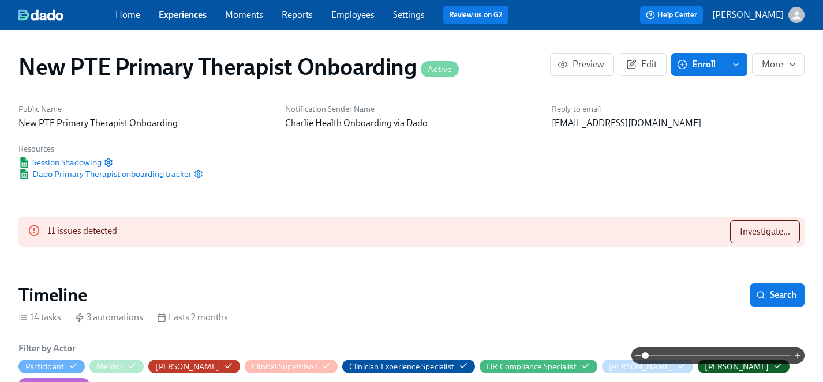
scroll to position [0, 771]
click at [145, 175] on span "Dado Primary Therapist onboarding tracker" at bounding box center [104, 174] width 173 height 12
click at [200, 174] on icon "button" at bounding box center [198, 174] width 9 height 9
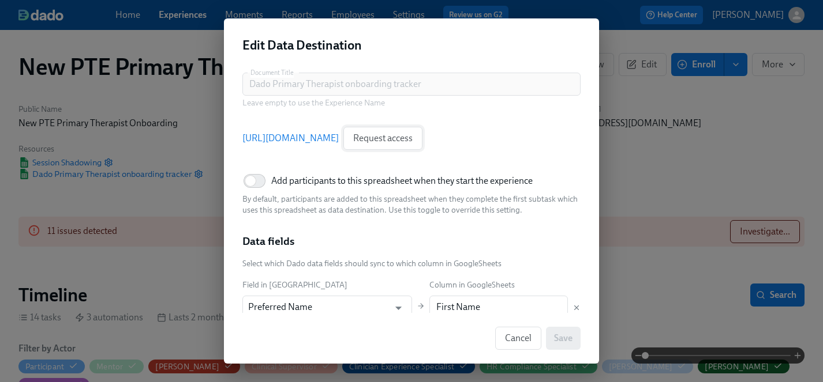
click at [412, 138] on span "Request access" at bounding box center [382, 139] width 59 height 12
click at [339, 141] on link "https://docs.google.com/spreadsheets/d/1YwoEylitRNS3N1BD83m7bltel8tdcyDFMVqTMXE…" at bounding box center [290, 138] width 96 height 13
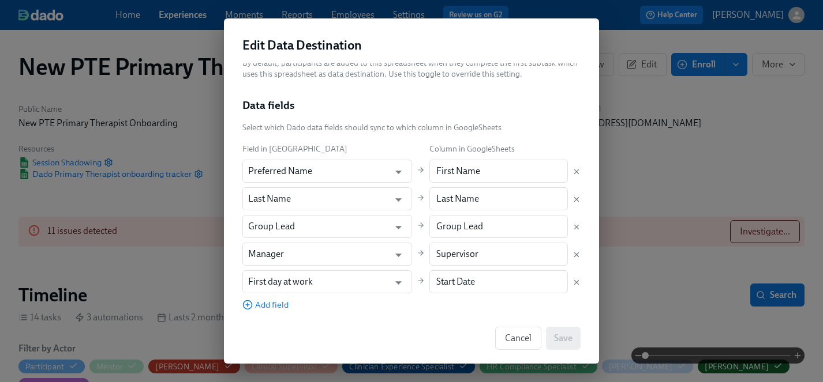
scroll to position [0, 0]
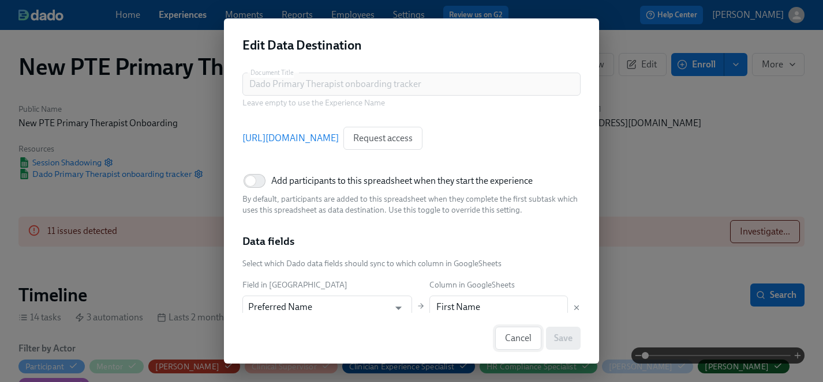
click at [530, 339] on span "Cancel" at bounding box center [518, 339] width 27 height 12
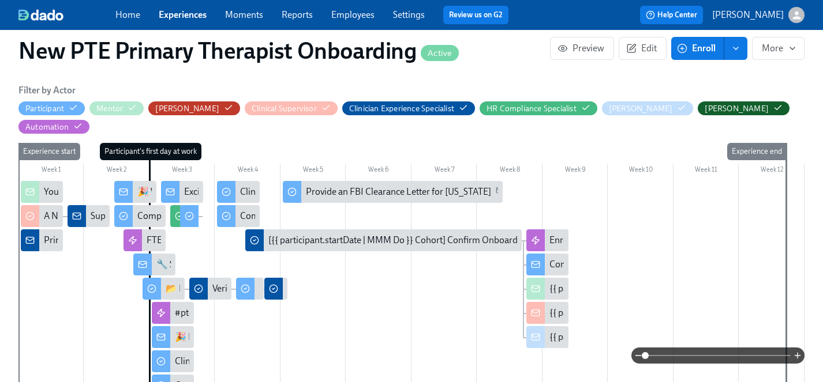
scroll to position [268, 0]
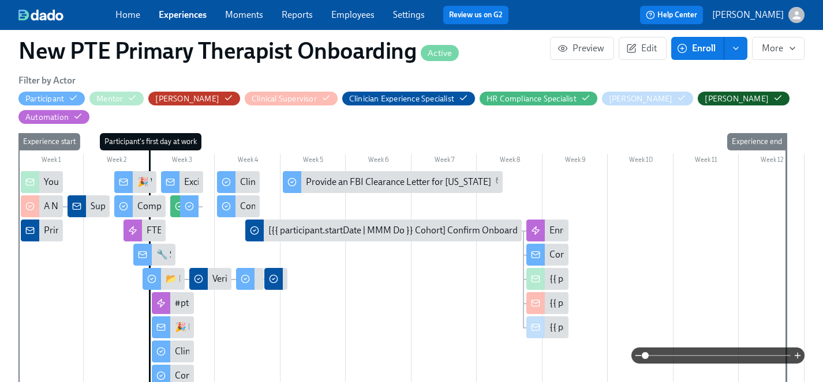
click at [96, 200] on div "Supervisor confirmed!" at bounding box center [135, 206] width 88 height 13
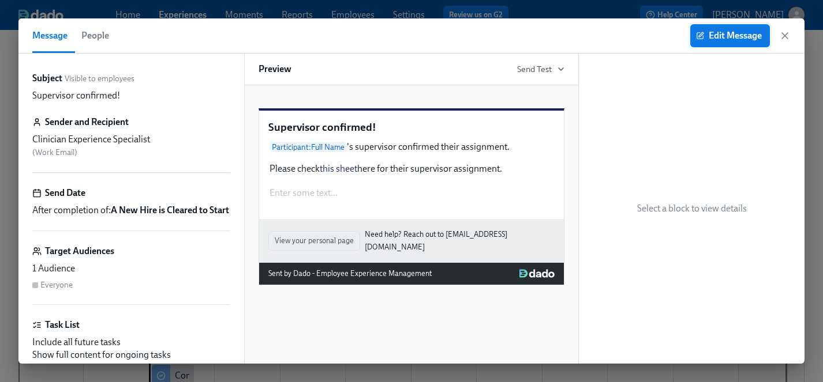
click at [731, 40] on span "Edit Message" at bounding box center [729, 36] width 63 height 12
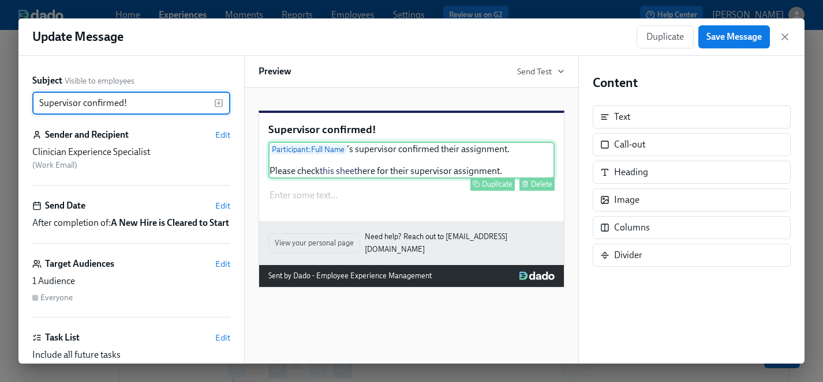
click at [478, 178] on div "Participant : Full Name 's supervisor confirmed their assignment. Please check …" at bounding box center [411, 160] width 286 height 37
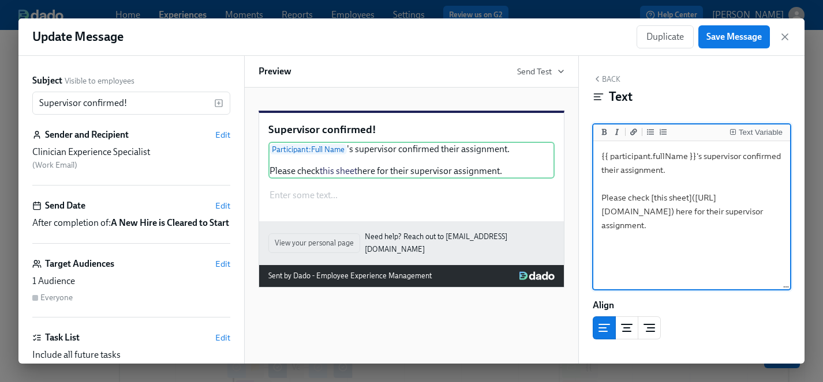
drag, startPoint x: 736, startPoint y: 255, endPoint x: 605, endPoint y: 212, distance: 138.3
click at [605, 212] on textarea "{{ participant.fullName }}'s supervisor confirmed their assignment. Please chec…" at bounding box center [691, 216] width 192 height 145
type textarea "{{ participant.fullName }}'s supervisor confirmed their assignment. Please chec…"
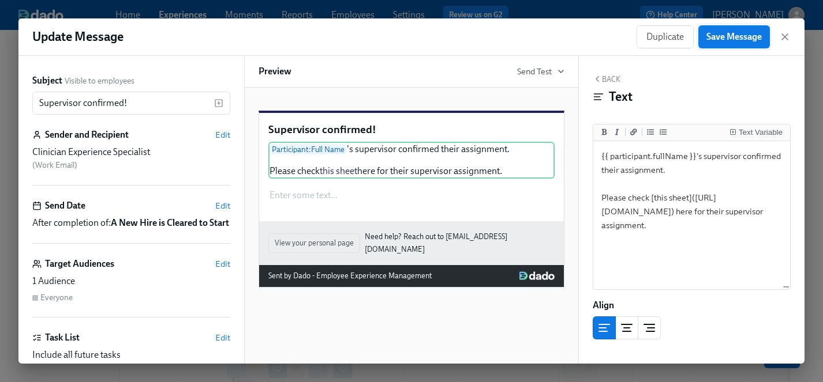
click at [725, 41] on span "Save Message" at bounding box center [733, 37] width 55 height 12
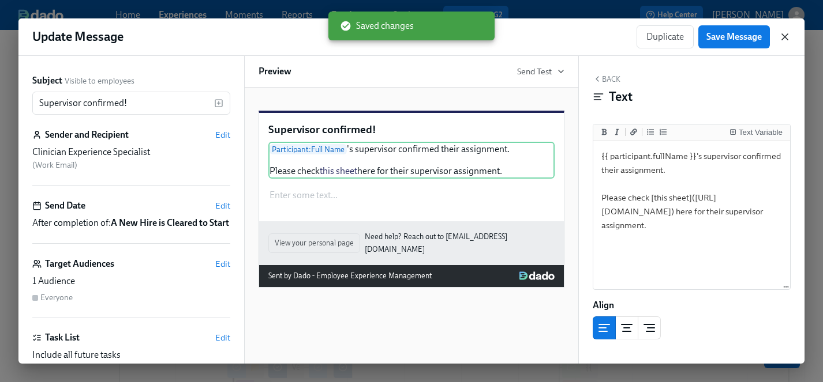
click at [789, 37] on icon "button" at bounding box center [785, 37] width 12 height 12
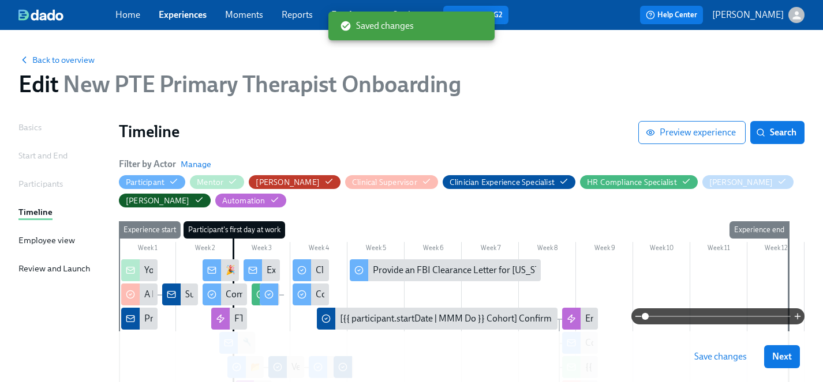
click at [707, 358] on span "Save changes" at bounding box center [720, 357] width 52 height 12
click at [786, 357] on span "Next" at bounding box center [782, 357] width 20 height 12
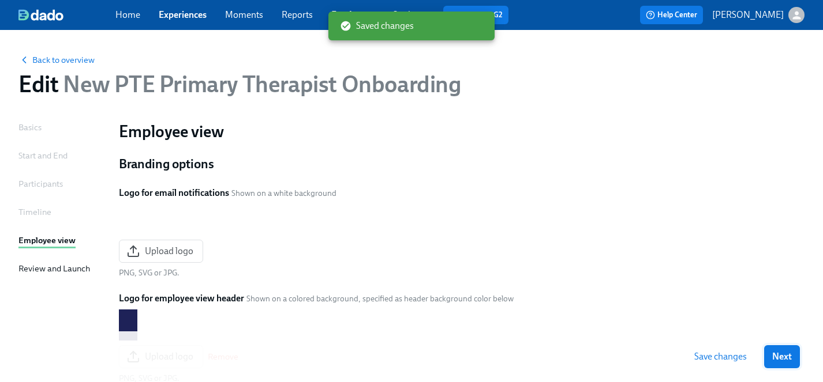
click at [771, 357] on button "Next" at bounding box center [782, 357] width 36 height 23
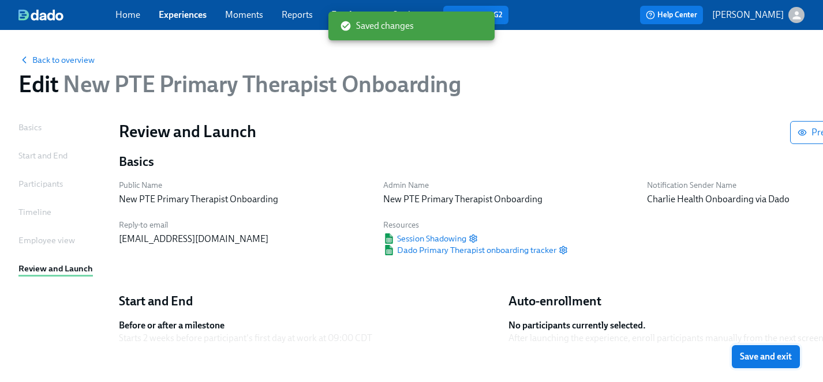
click at [777, 358] on span "Save and exit" at bounding box center [766, 357] width 52 height 12
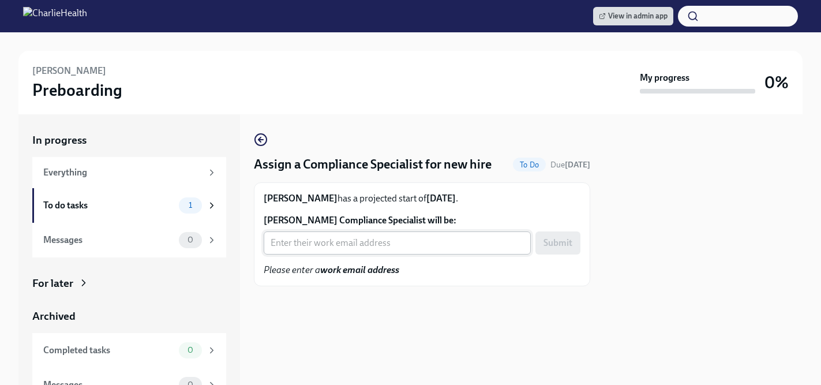
click at [322, 249] on input "[PERSON_NAME] Compliance Specialist will be:" at bounding box center [397, 242] width 267 height 23
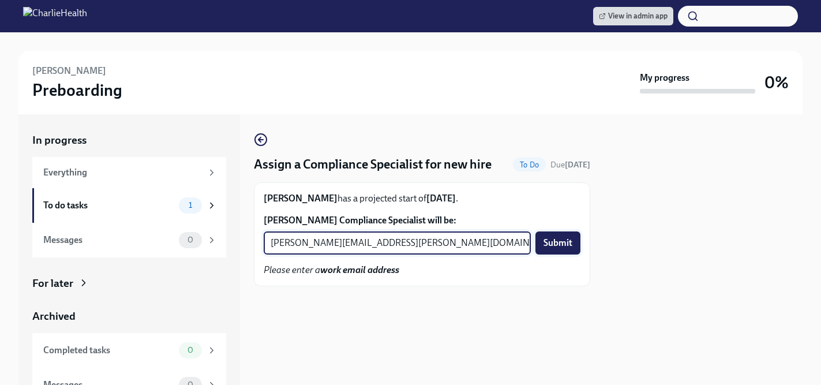
type input "[PERSON_NAME][EMAIL_ADDRESS][PERSON_NAME][DOMAIN_NAME]"
click at [564, 244] on span "Submit" at bounding box center [557, 243] width 29 height 12
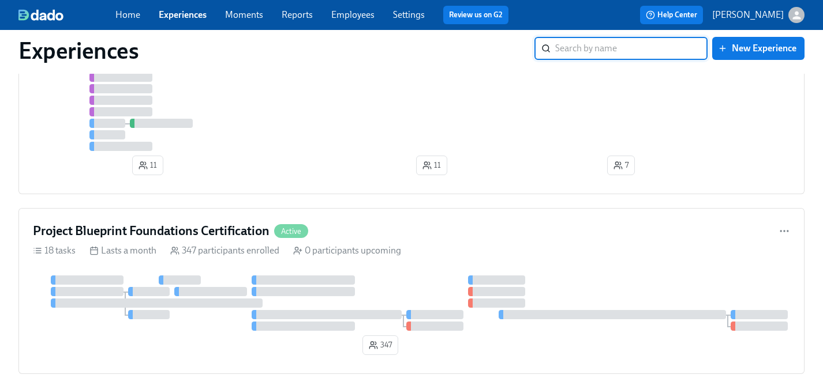
scroll to position [929, 0]
